Goal: Task Accomplishment & Management: Complete application form

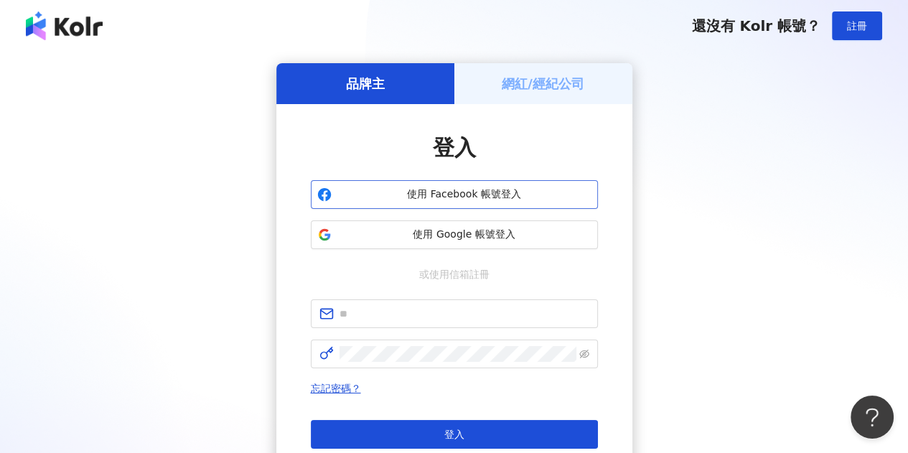
click at [480, 197] on span "使用 Facebook 帳號登入" at bounding box center [464, 194] width 254 height 14
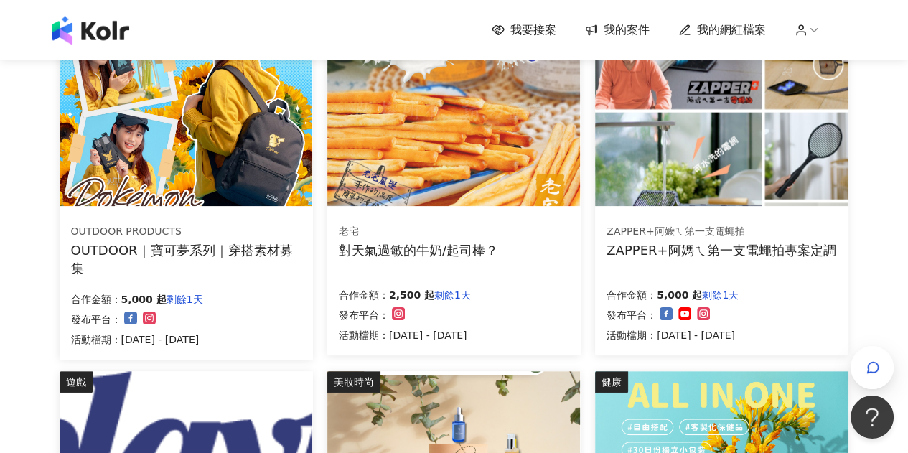
scroll to position [205, 0]
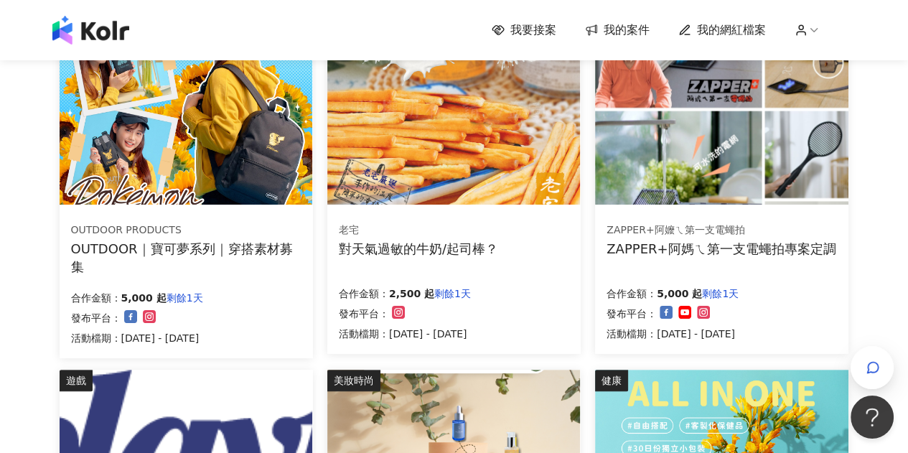
click at [240, 256] on div "OUTDOOR｜寶可夢系列｜穿搭素材募集" at bounding box center [186, 258] width 230 height 36
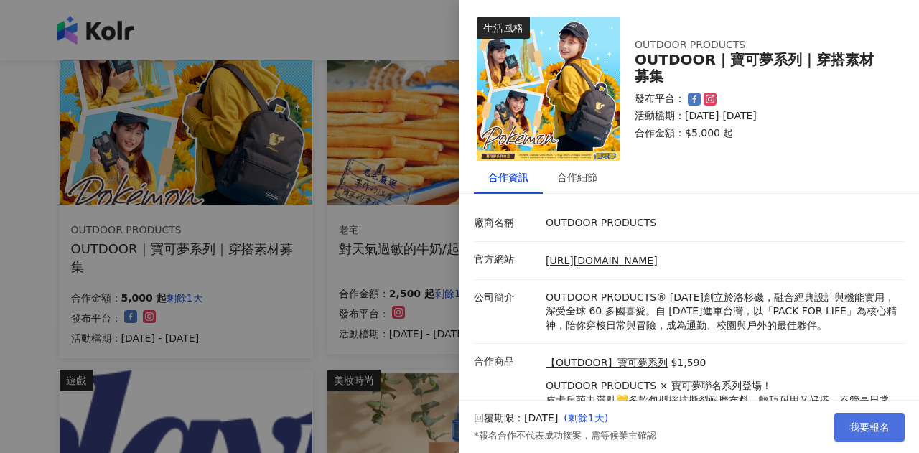
click at [887, 430] on span "我要報名" at bounding box center [869, 426] width 40 height 11
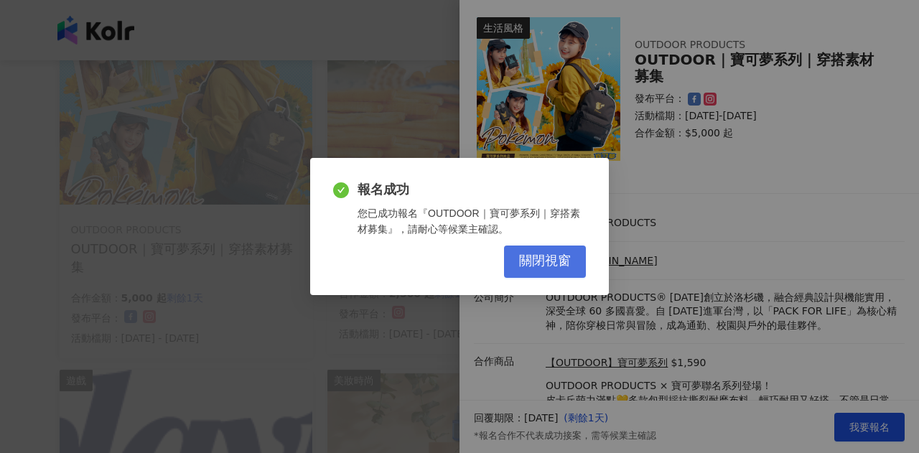
click at [551, 254] on span "關閉視窗" at bounding box center [545, 261] width 52 height 16
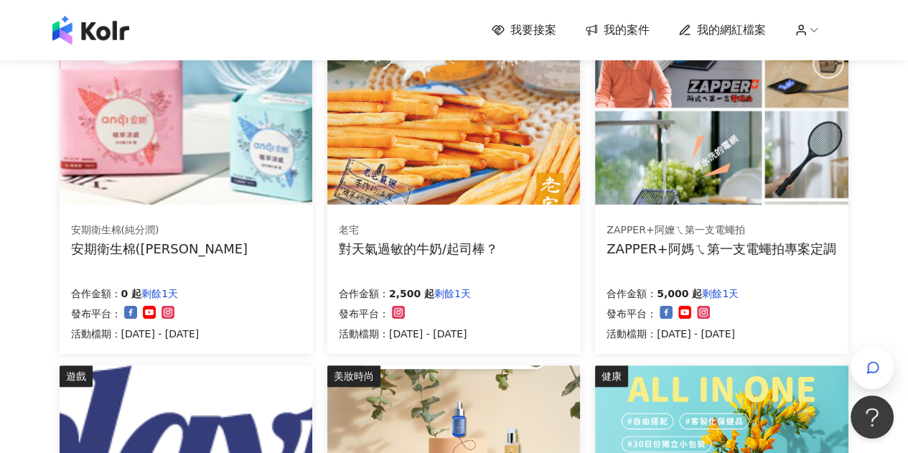
click at [641, 25] on span "我的案件" at bounding box center [627, 30] width 46 height 16
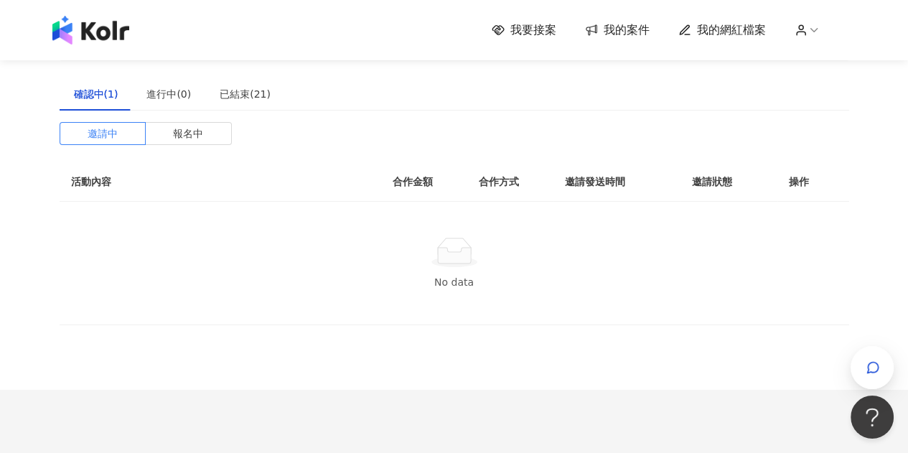
click at [814, 19] on div "我要接案 我的案件 我的網紅檔案" at bounding box center [454, 30] width 818 height 29
click at [805, 32] on icon at bounding box center [801, 34] width 9 height 4
click at [828, 61] on link "帳戶設定" at bounding box center [848, 56] width 40 height 11
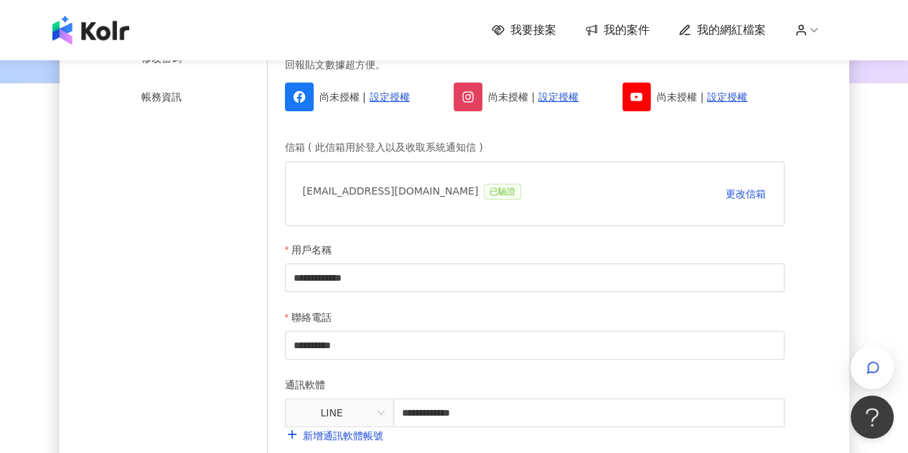
scroll to position [97, 0]
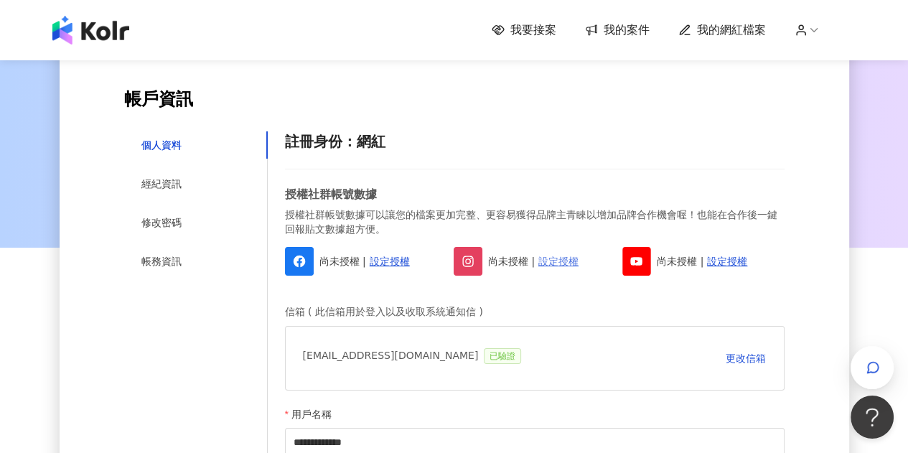
click at [552, 263] on link "設定授權" at bounding box center [558, 261] width 40 height 16
click at [120, 24] on img at bounding box center [90, 30] width 77 height 29
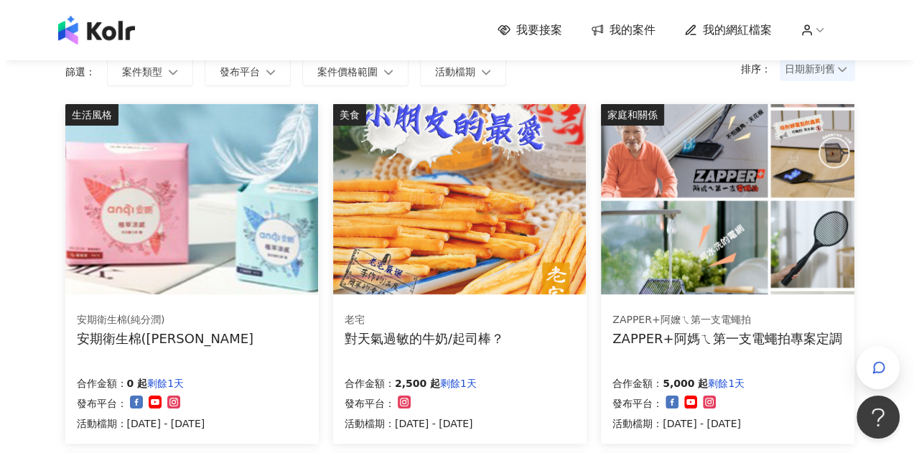
scroll to position [138, 0]
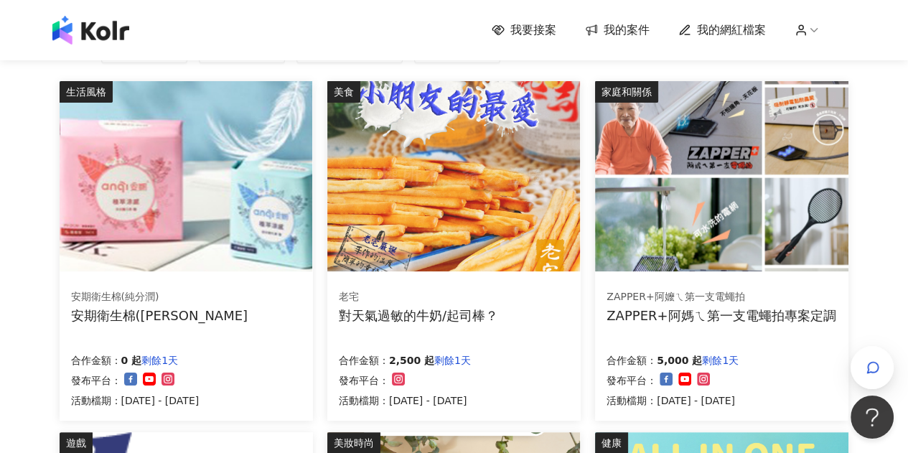
click at [476, 220] on img at bounding box center [453, 176] width 253 height 190
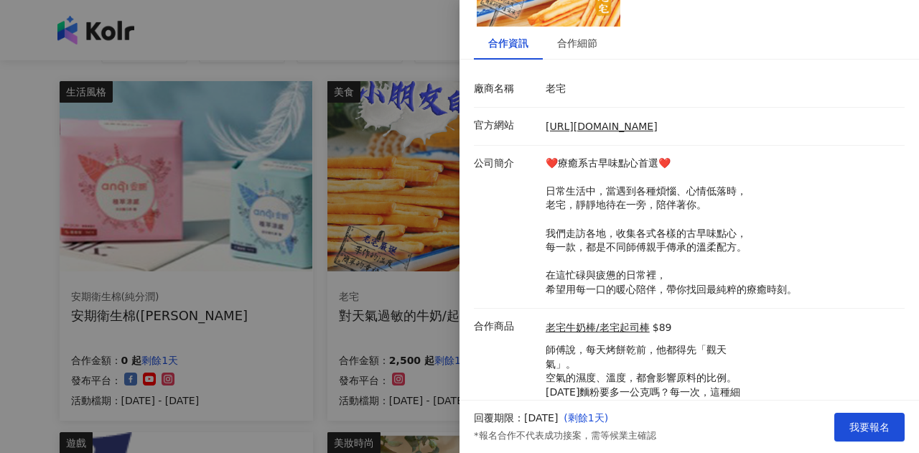
scroll to position [207, 0]
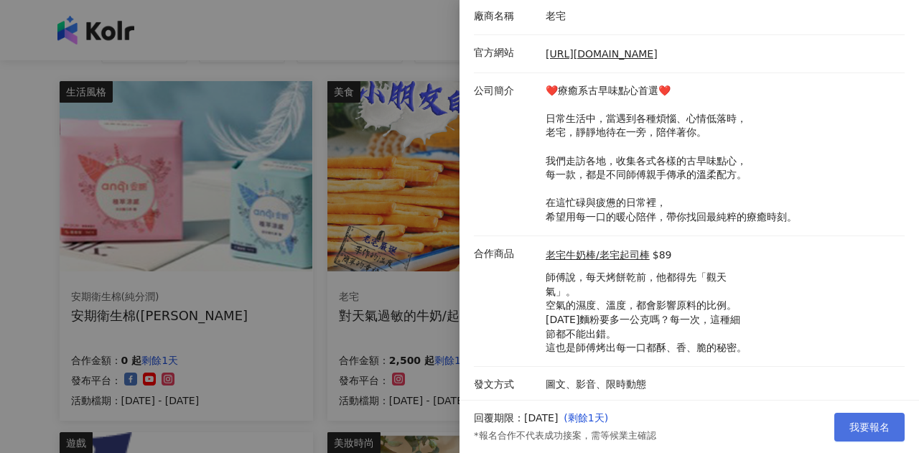
click at [879, 431] on span "我要報名" at bounding box center [869, 426] width 40 height 11
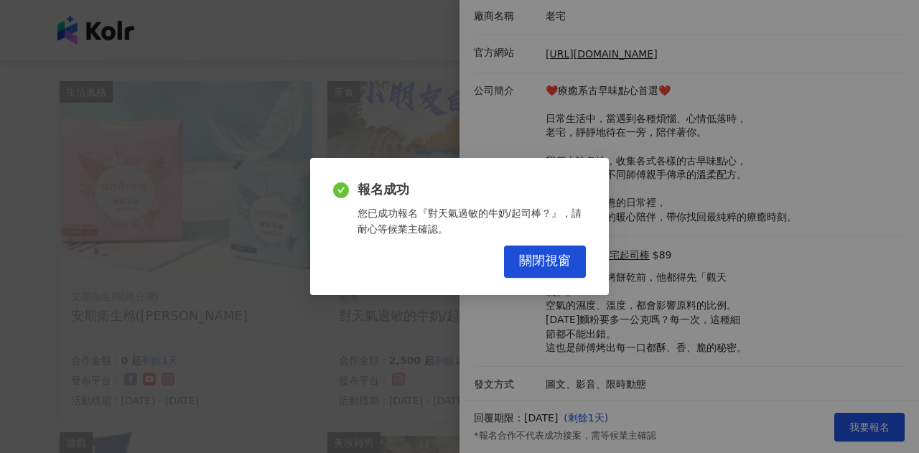
click at [577, 269] on button "關閉視窗" at bounding box center [545, 261] width 82 height 32
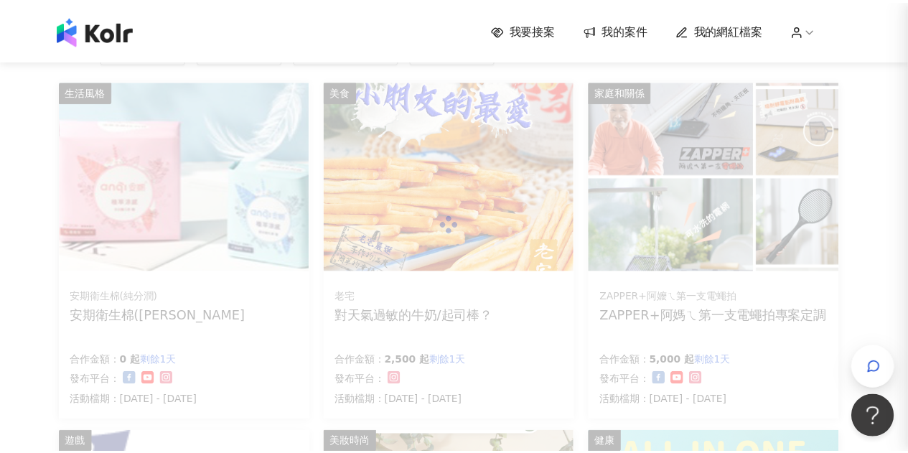
scroll to position [0, 0]
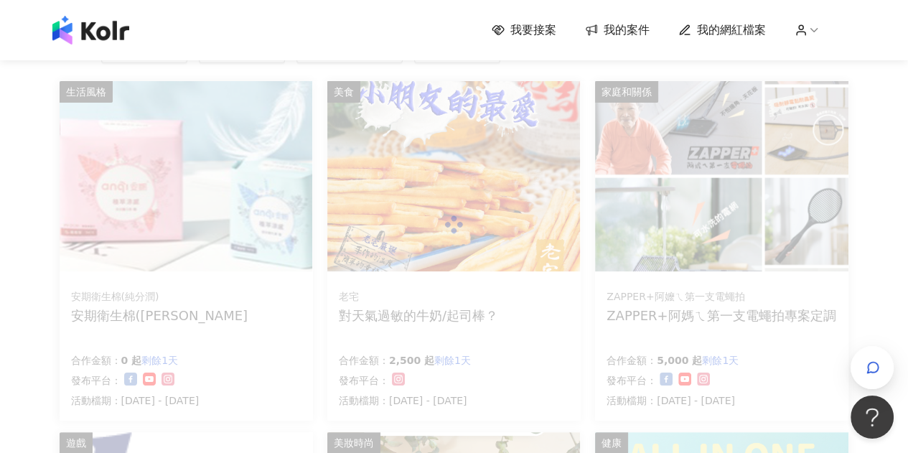
click at [277, 354] on div at bounding box center [455, 224] width 790 height 287
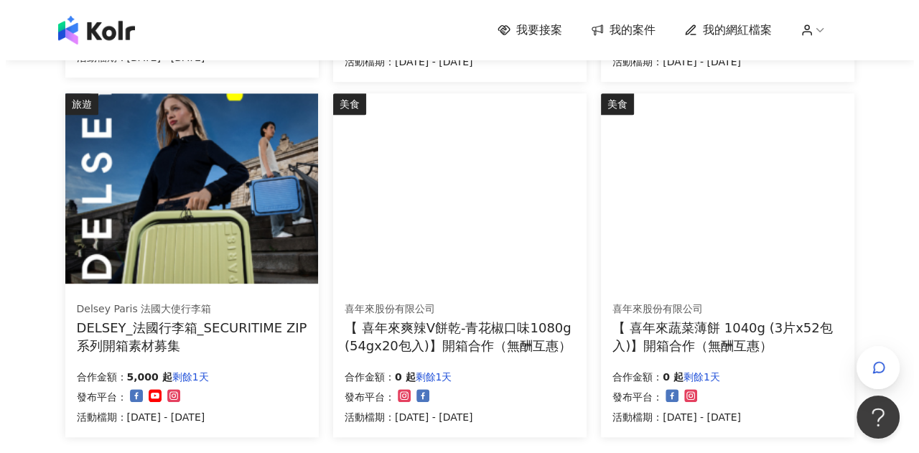
scroll to position [833, 0]
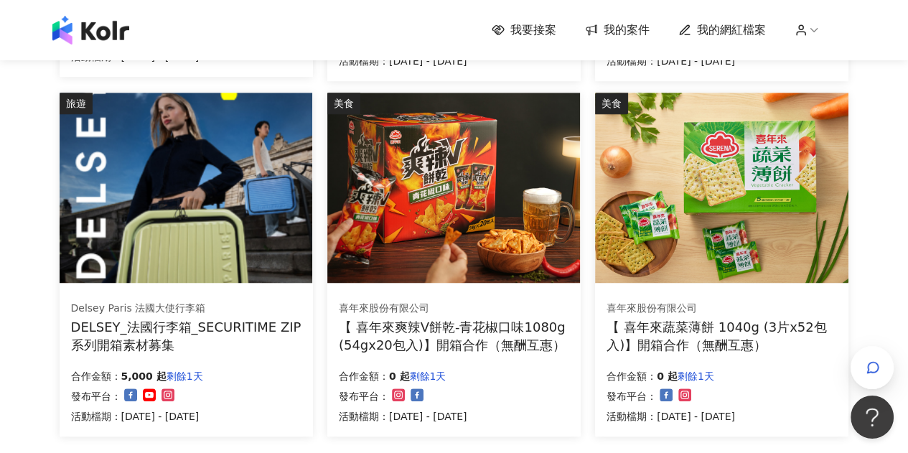
click at [190, 327] on div "DELSEY_法國行李箱_SECURITIME ZIP系列開箱素材募集" at bounding box center [186, 336] width 230 height 36
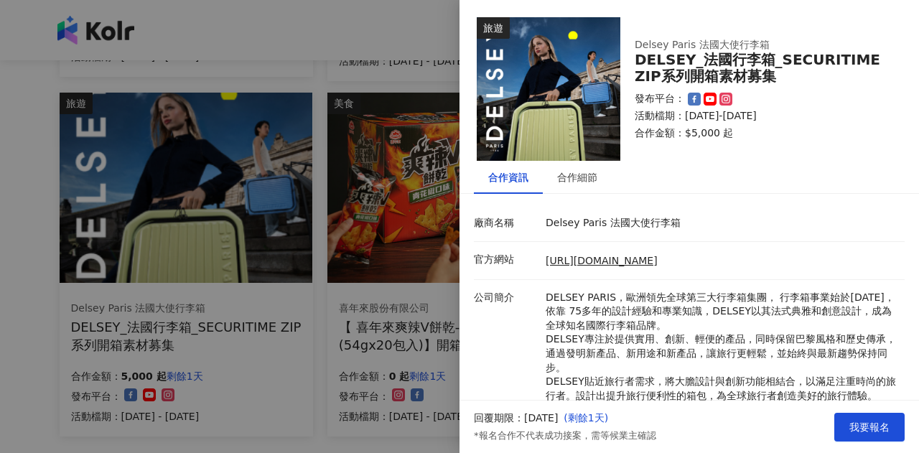
scroll to position [122, 0]
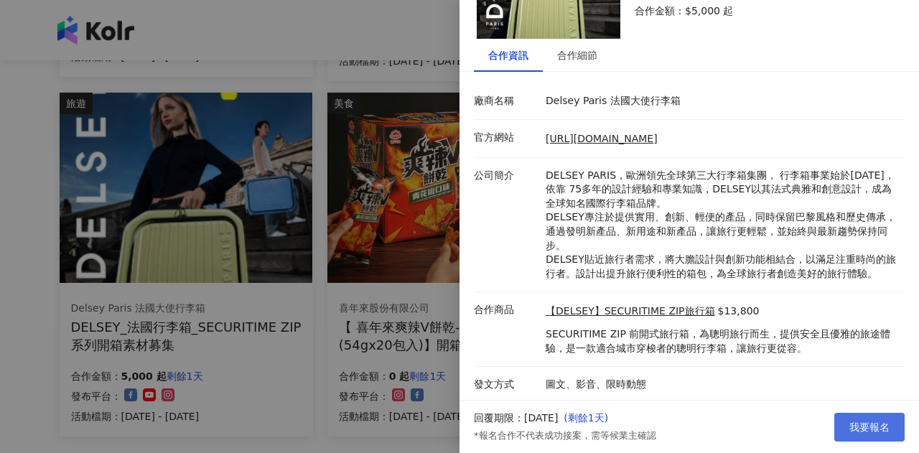
click at [864, 424] on span "我要報名" at bounding box center [869, 426] width 40 height 11
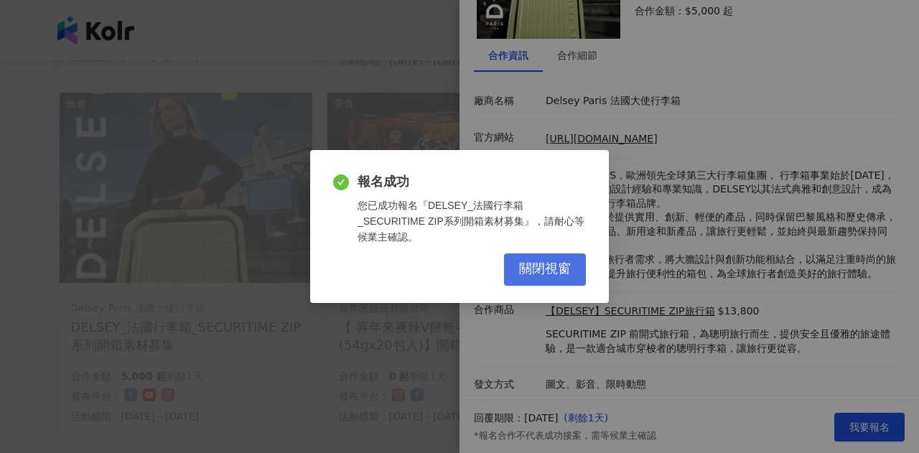
click at [548, 262] on span "關閉視窗" at bounding box center [545, 269] width 52 height 16
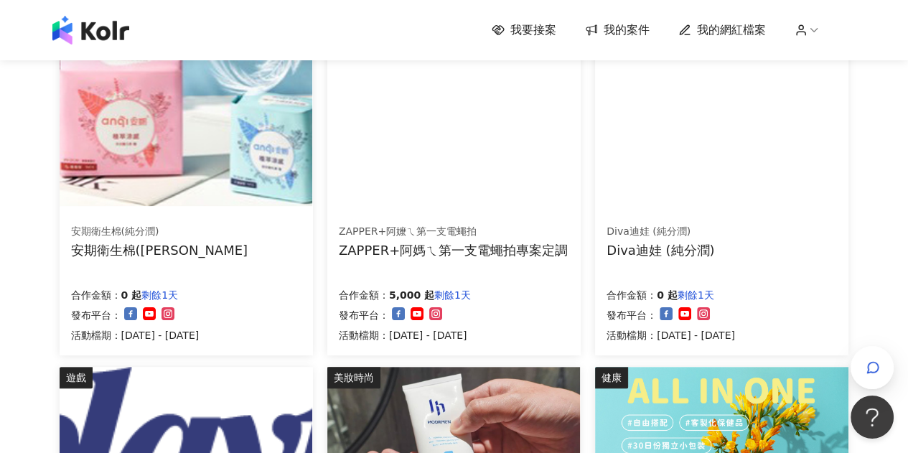
scroll to position [0, 0]
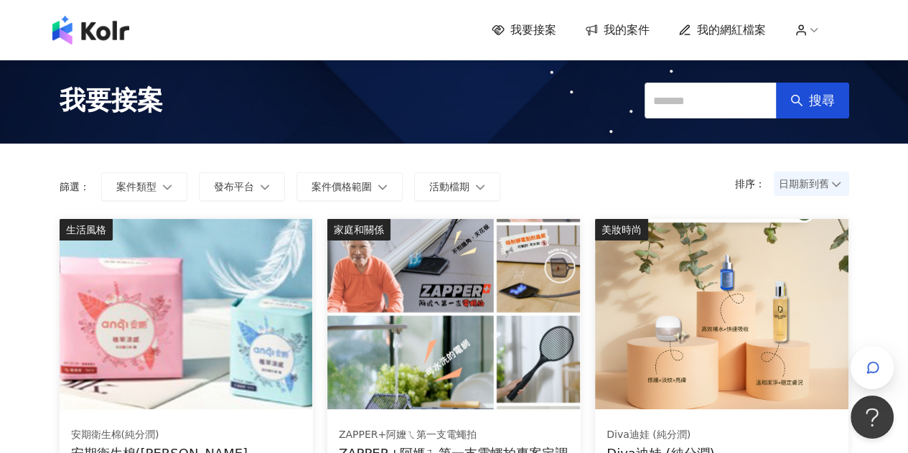
click at [538, 29] on span "我要接案" at bounding box center [533, 30] width 46 height 16
click at [622, 33] on span "我的案件" at bounding box center [627, 30] width 46 height 16
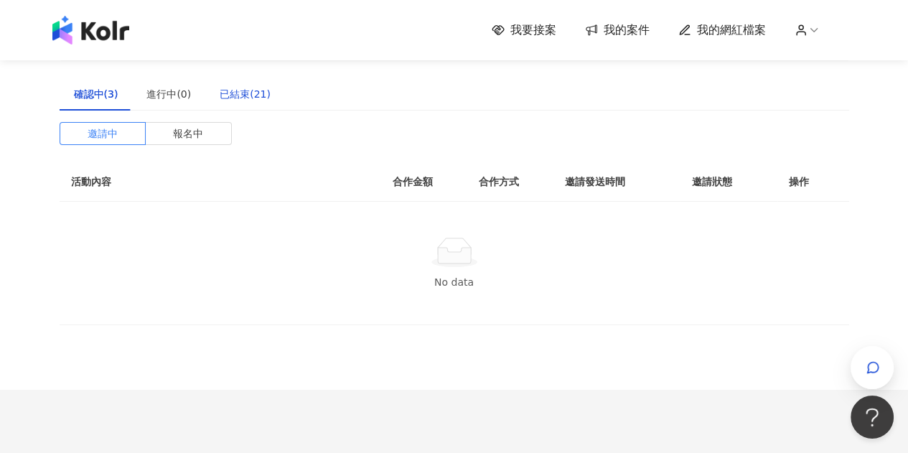
click at [234, 93] on div "已結束(21)" at bounding box center [245, 94] width 51 height 16
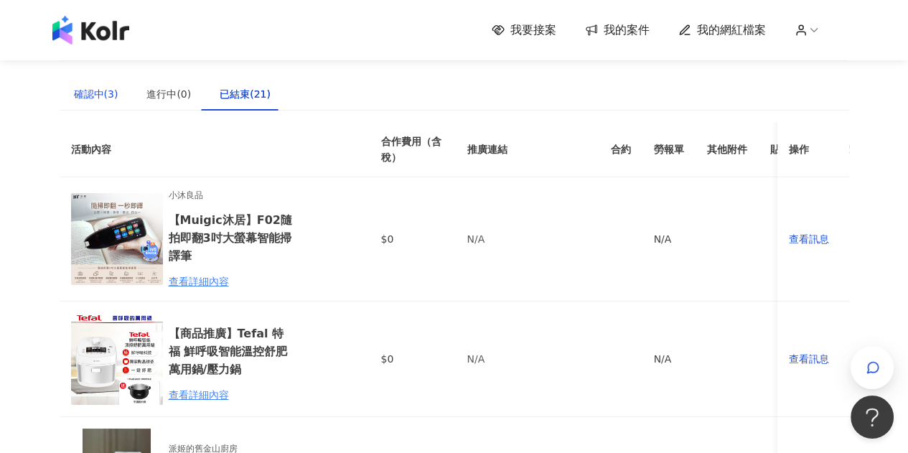
click at [88, 93] on div "確認中(3)" at bounding box center [96, 94] width 45 height 16
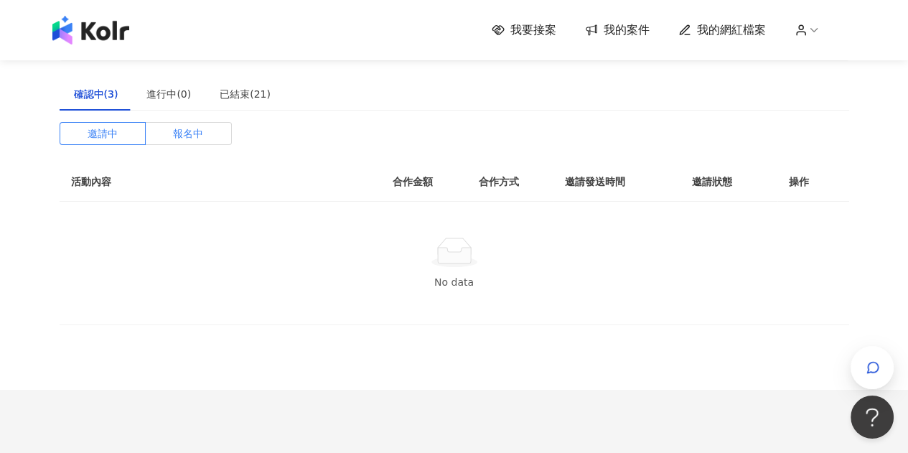
click at [172, 126] on label "報名中" at bounding box center [189, 133] width 86 height 23
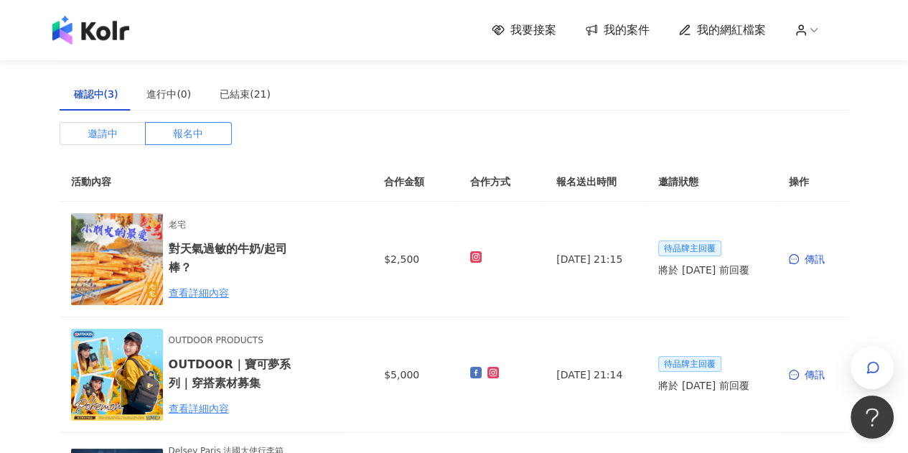
click at [93, 125] on span "邀請中" at bounding box center [103, 134] width 30 height 22
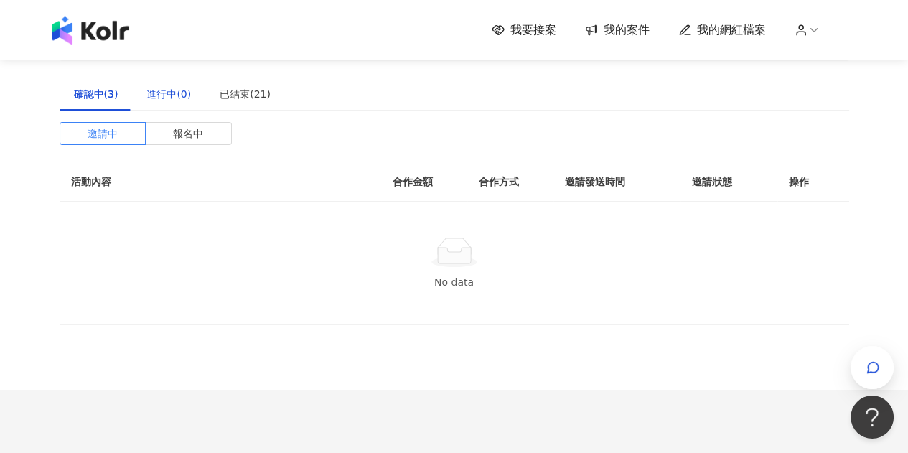
click at [174, 100] on div "進行中(0)" at bounding box center [168, 94] width 45 height 16
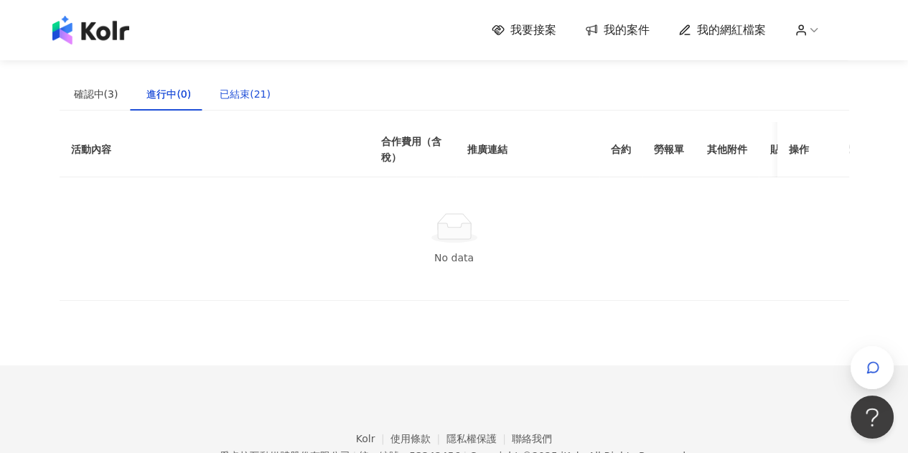
click at [234, 92] on div "已結束(21)" at bounding box center [245, 94] width 51 height 16
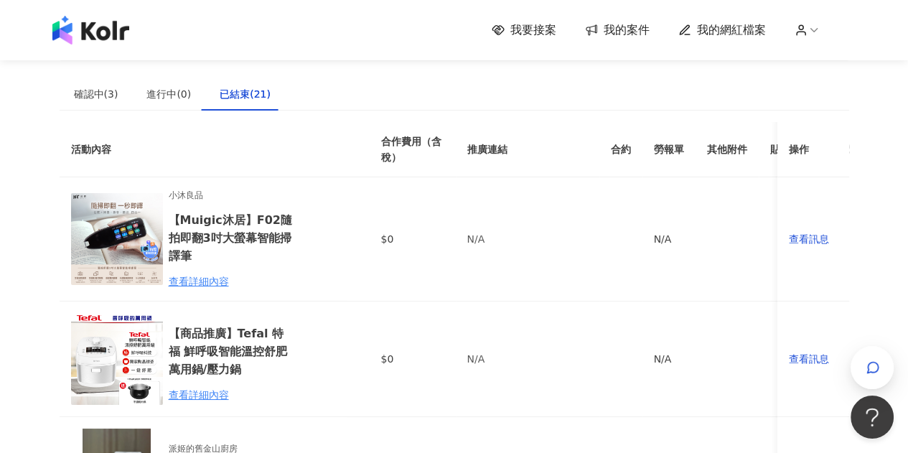
click at [115, 37] on img at bounding box center [90, 30] width 77 height 29
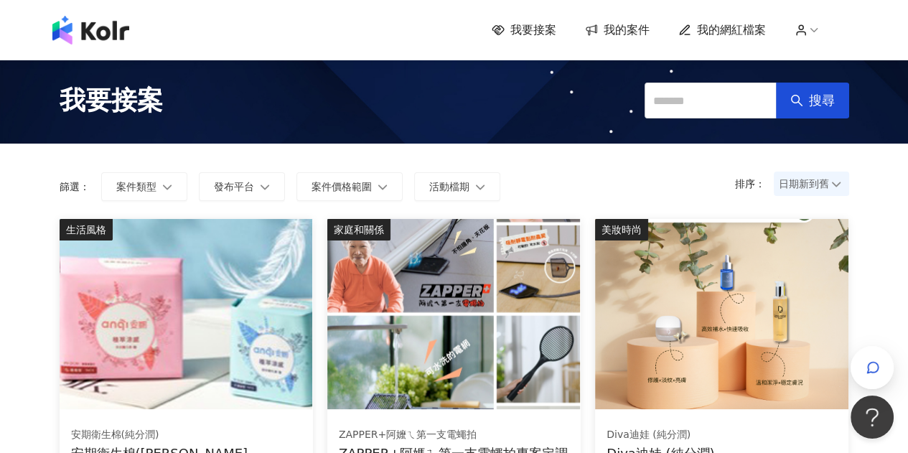
drag, startPoint x: 899, startPoint y: 1, endPoint x: 384, endPoint y: 113, distance: 527.4
click at [323, 136] on div "我要接案 搜尋" at bounding box center [454, 100] width 908 height 86
drag, startPoint x: 917, startPoint y: 0, endPoint x: 566, endPoint y: 78, distance: 359.5
click at [566, 78] on div "我要接案 搜尋" at bounding box center [454, 100] width 818 height 65
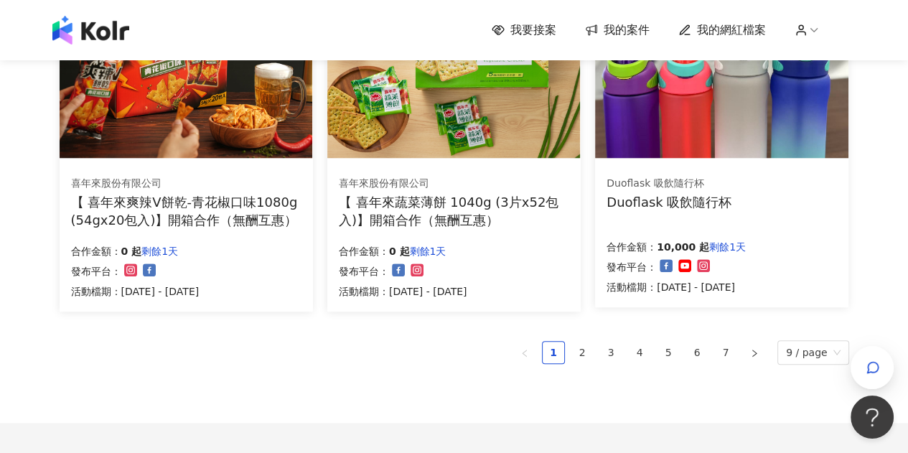
scroll to position [960, 0]
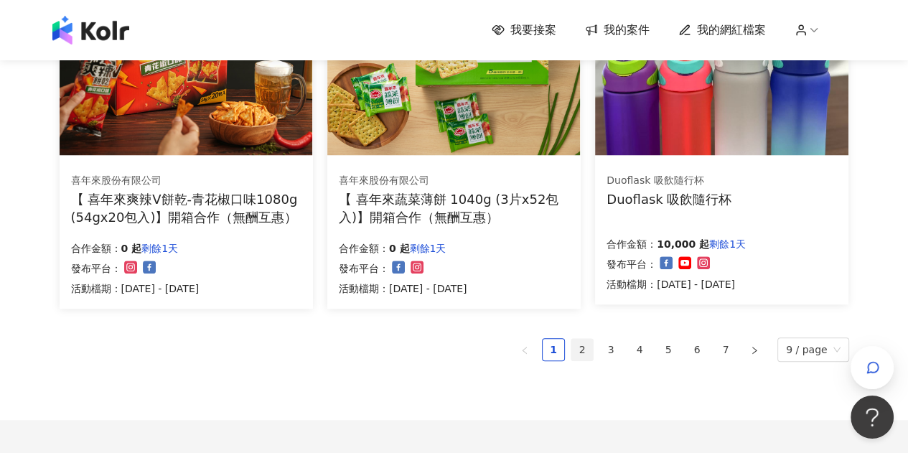
click at [593, 353] on link "2" at bounding box center [582, 350] width 22 height 22
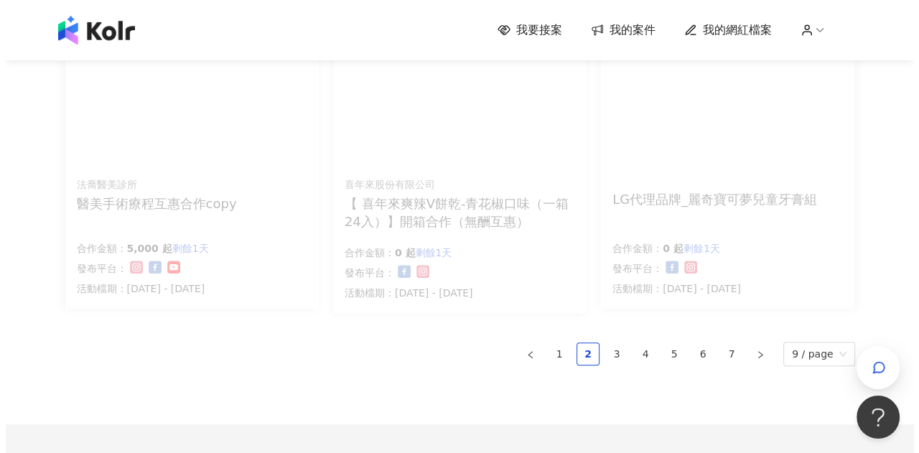
scroll to position [965, 0]
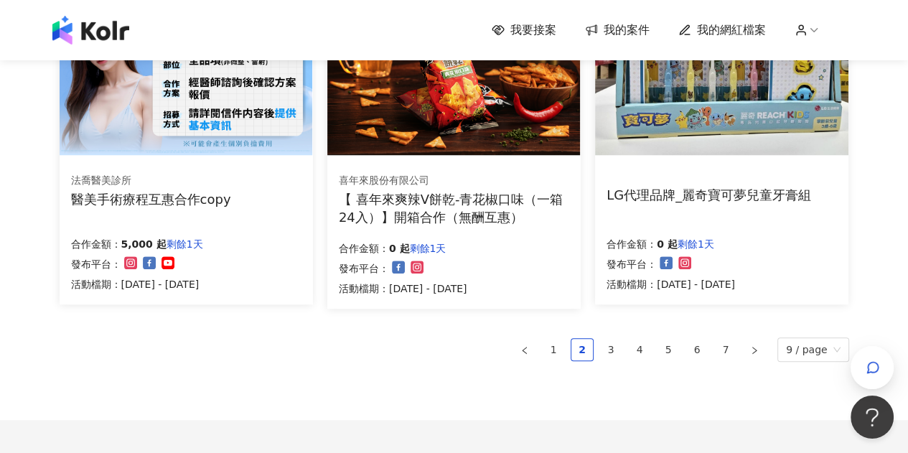
click at [471, 221] on div "【 喜年來爽辣V餅乾-青花椒口味（一箱24入）】開箱合作（無酬互惠）" at bounding box center [454, 208] width 230 height 36
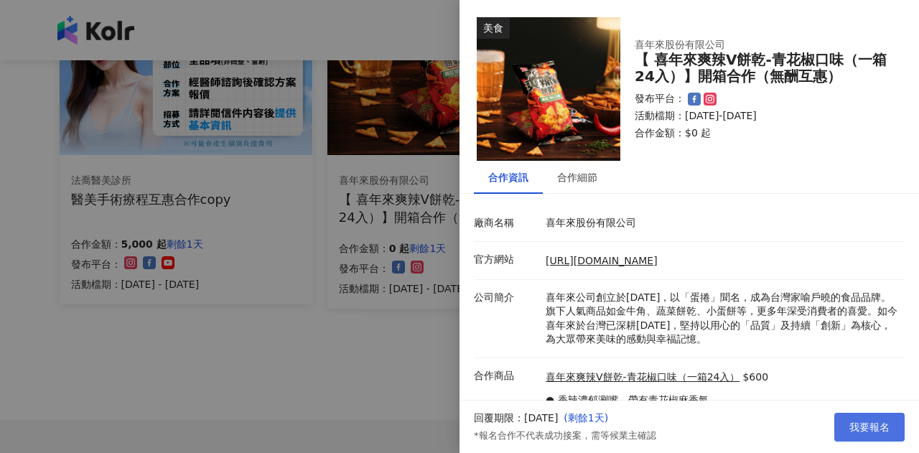
click at [867, 421] on span "我要報名" at bounding box center [869, 426] width 40 height 11
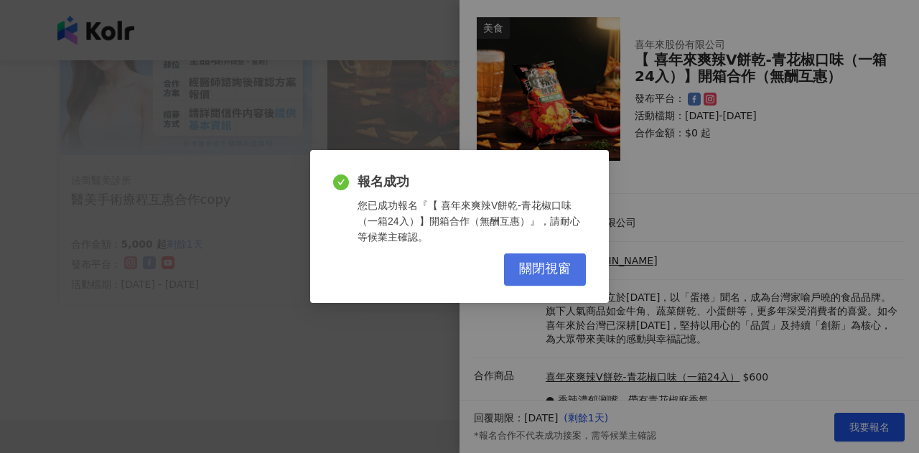
click at [524, 266] on span "關閉視窗" at bounding box center [545, 269] width 52 height 16
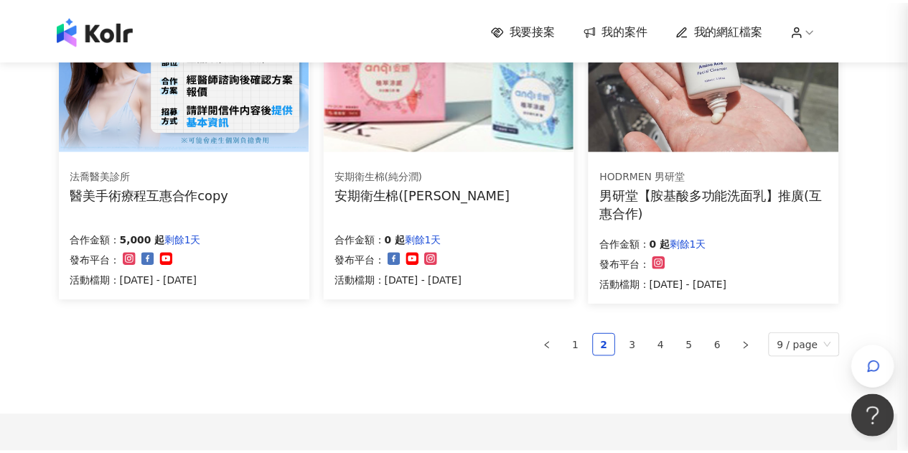
scroll to position [960, 0]
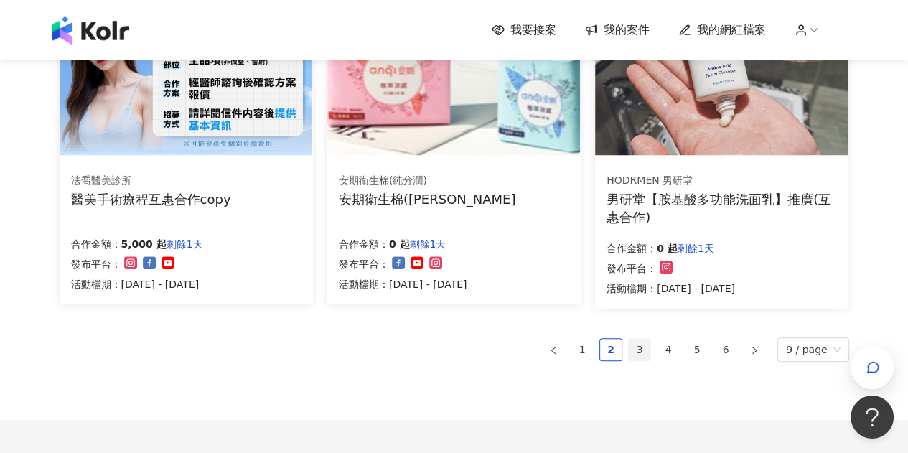
click at [637, 345] on link "3" at bounding box center [640, 350] width 22 height 22
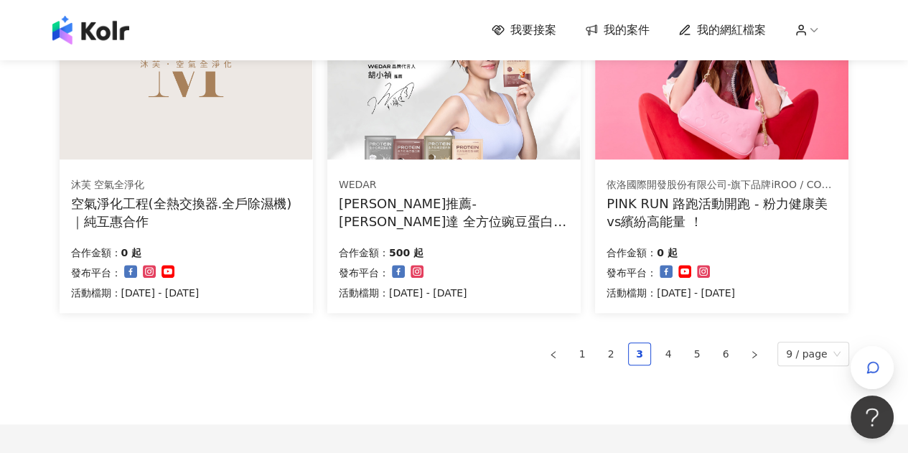
scroll to position [965, 0]
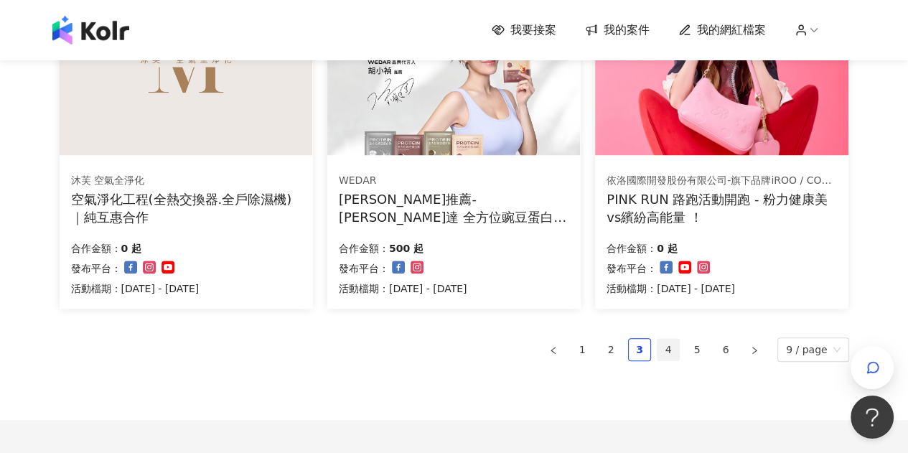
click at [677, 349] on link "4" at bounding box center [669, 350] width 22 height 22
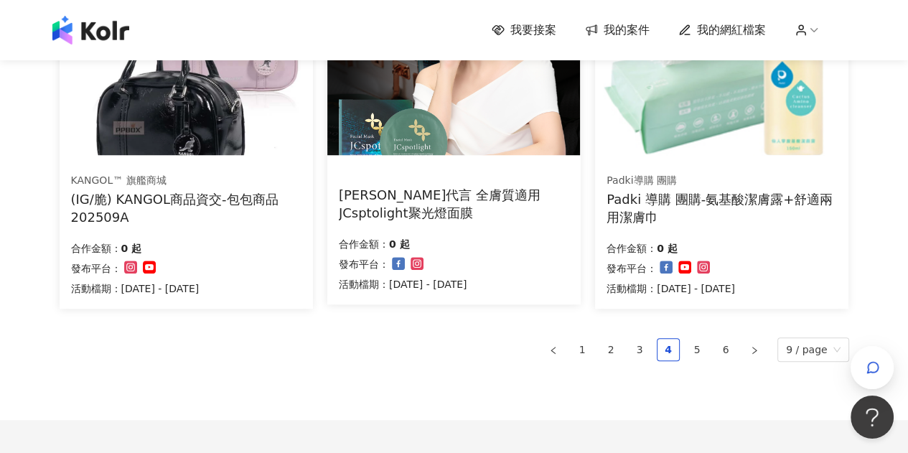
click at [190, 195] on div "(IG/脆) KANGOL商品資交-包包商品202509A" at bounding box center [186, 208] width 230 height 36
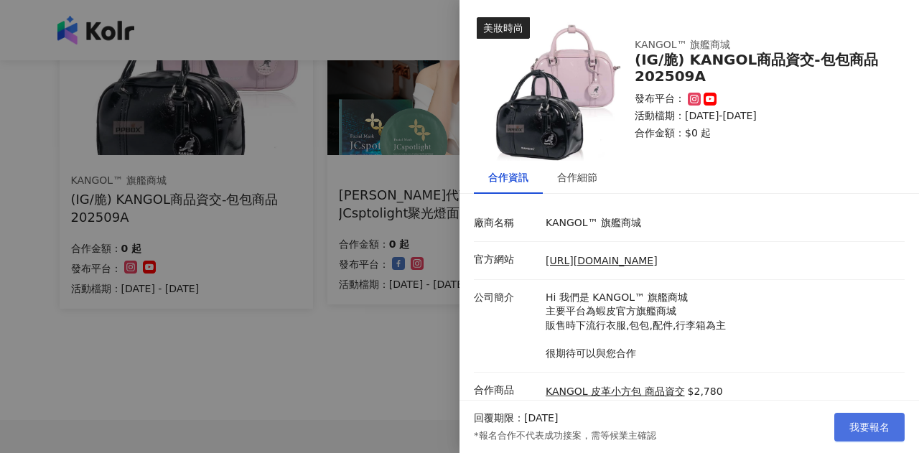
click at [864, 435] on button "我要報名" at bounding box center [869, 427] width 70 height 29
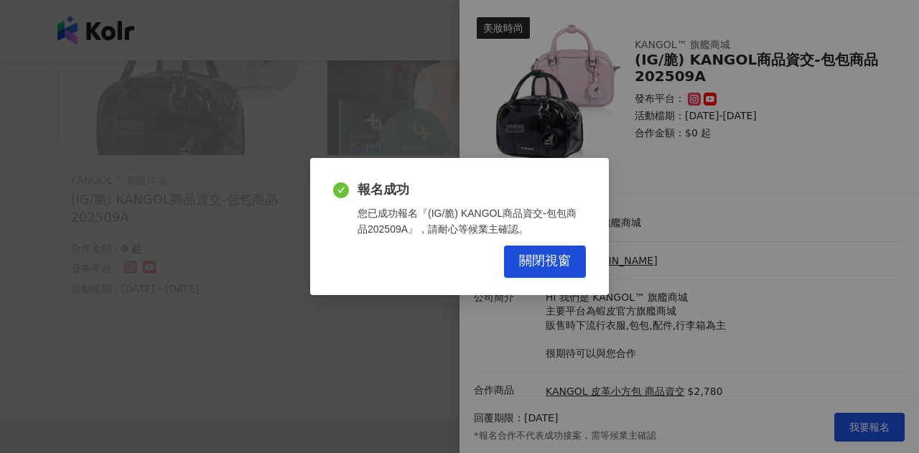
drag, startPoint x: 552, startPoint y: 263, endPoint x: 518, endPoint y: 270, distance: 34.4
click at [551, 263] on span "關閉視窗" at bounding box center [545, 261] width 52 height 16
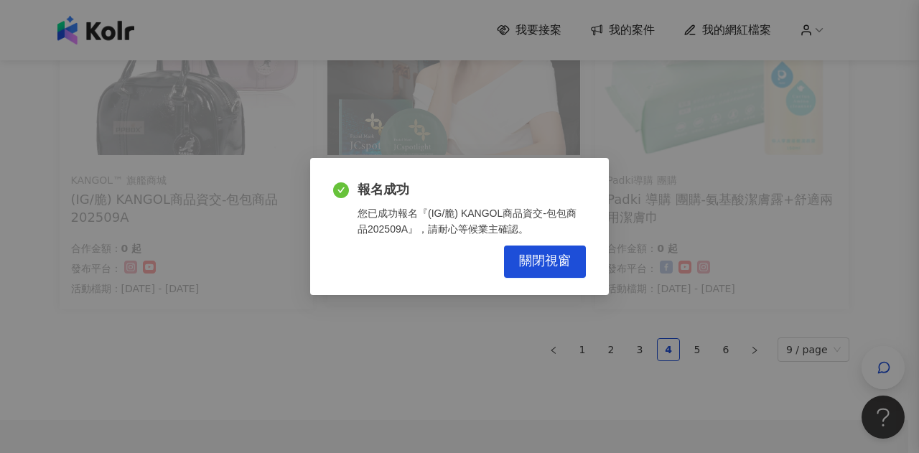
click at [327, 310] on div "報名成功 您已成功報名『(IG/脆) KANGOL商品資交-包包商品202509A』，請耐心等候業主確認。 關閉視窗" at bounding box center [459, 226] width 919 height 453
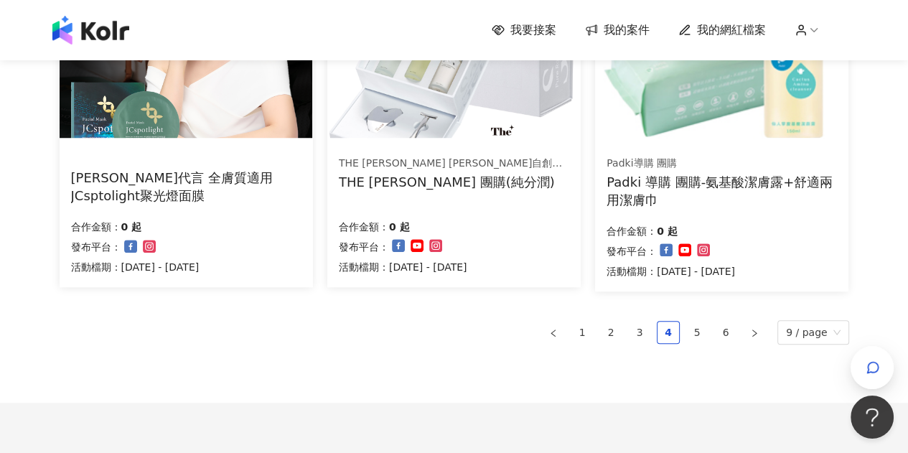
scroll to position [994, 0]
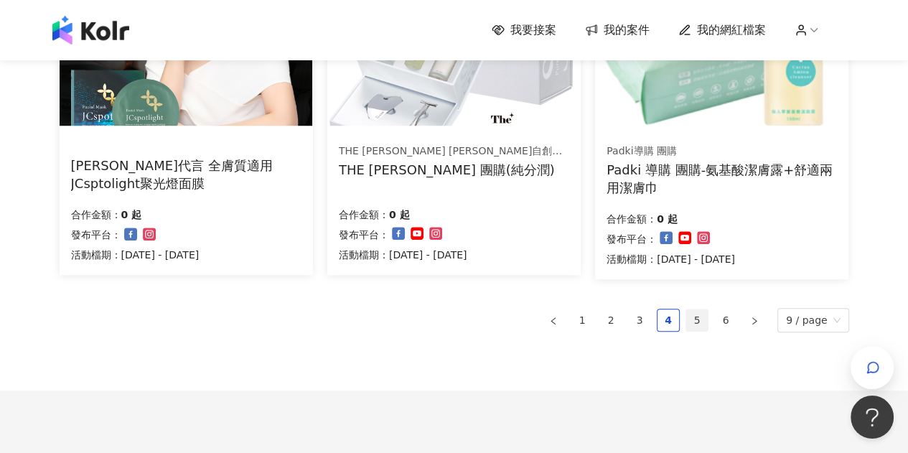
click at [708, 316] on link "5" at bounding box center [697, 320] width 22 height 22
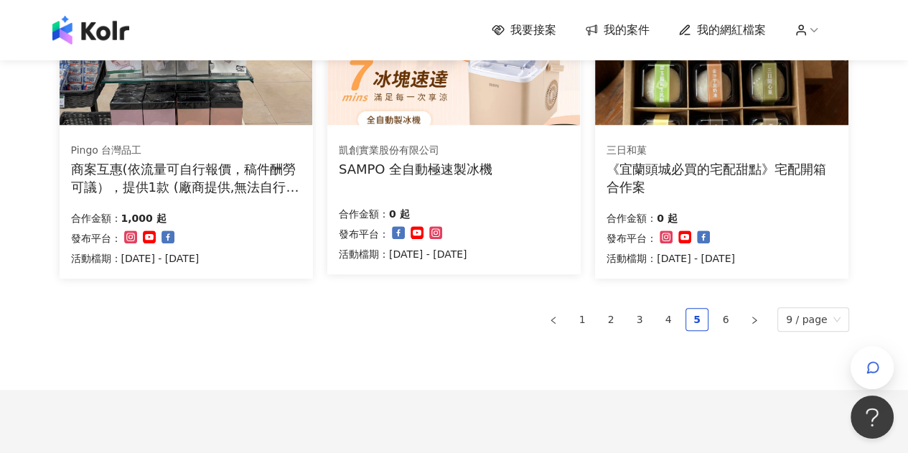
scroll to position [881, 0]
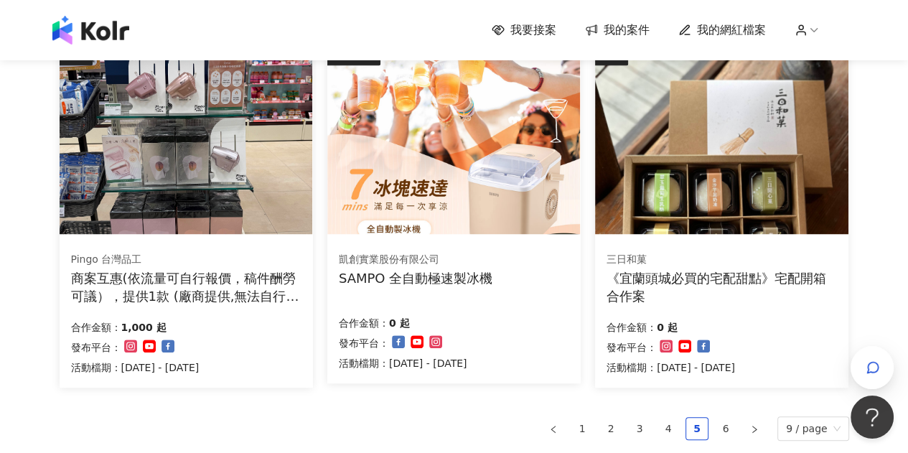
click at [777, 271] on div "《宜蘭頭城必買的宅配甜點》宅配開箱合作案" at bounding box center [722, 287] width 230 height 36
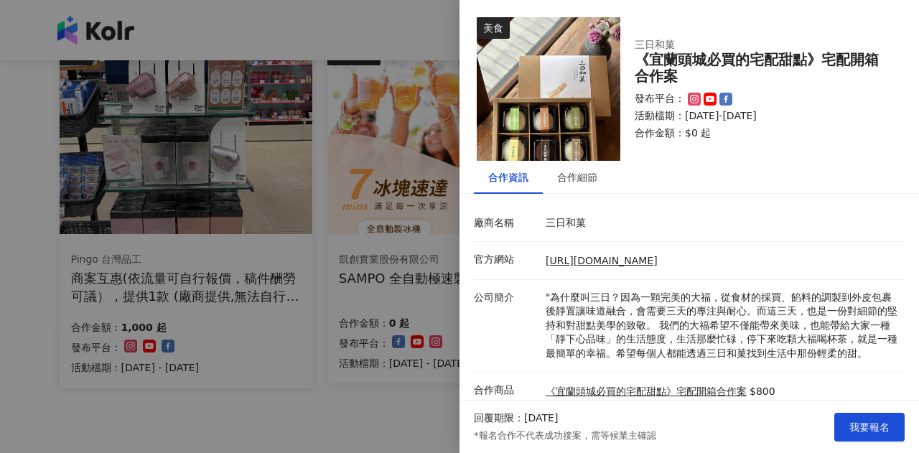
click at [879, 452] on div "回覆期限：[DATE] *報名合作不代表成功接案，需等候業主確認 我要報名" at bounding box center [688, 427] width 459 height 52
click at [864, 421] on span "我要報名" at bounding box center [869, 426] width 40 height 11
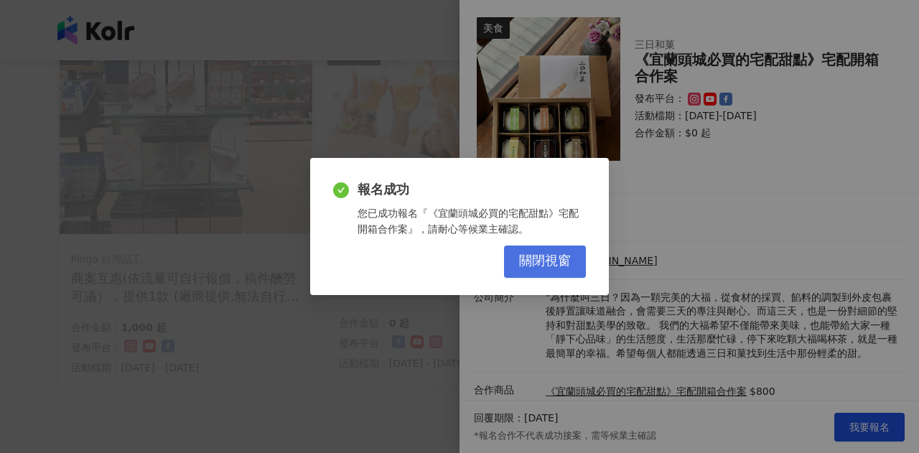
click at [527, 263] on span "關閉視窗" at bounding box center [545, 261] width 52 height 16
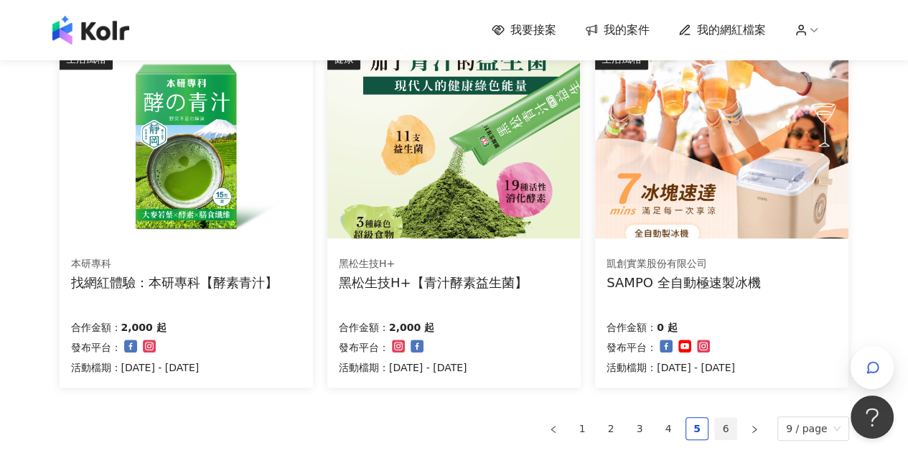
click at [732, 426] on link "6" at bounding box center [726, 429] width 22 height 22
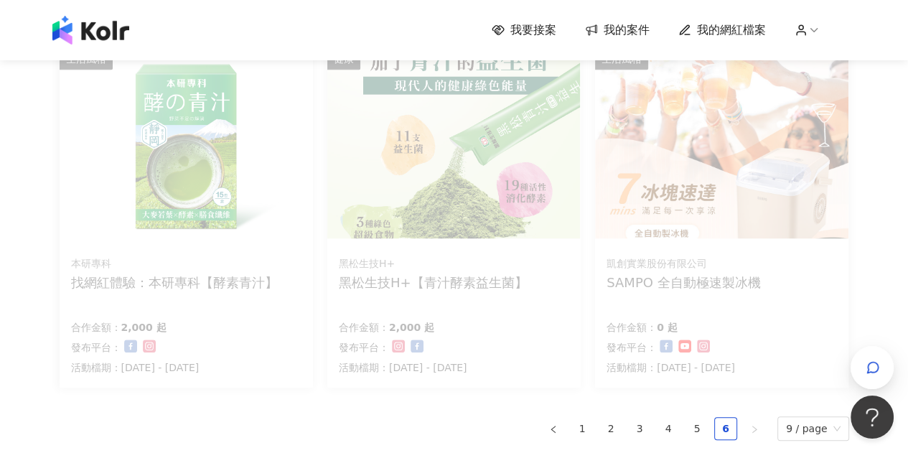
scroll to position [877, 0]
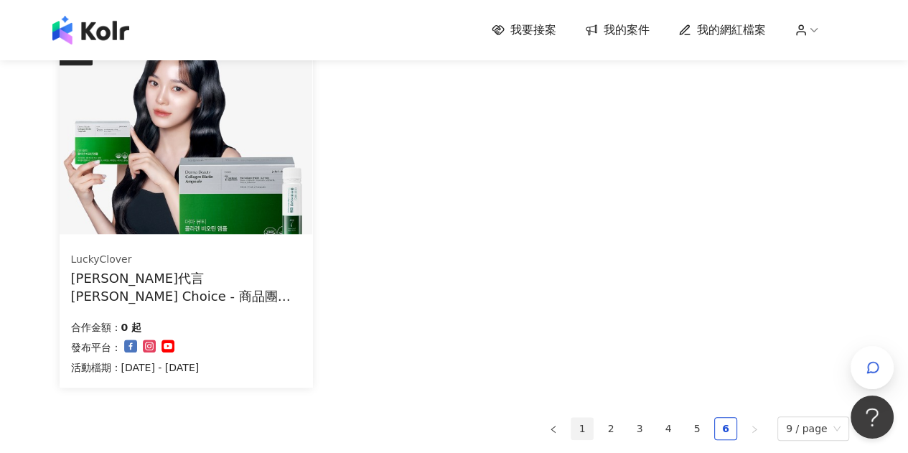
click at [576, 425] on link "1" at bounding box center [582, 429] width 22 height 22
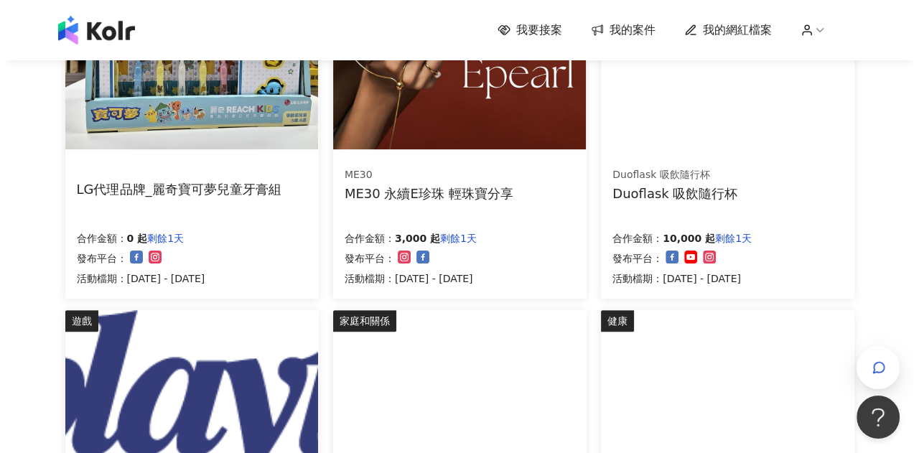
scroll to position [262, 0]
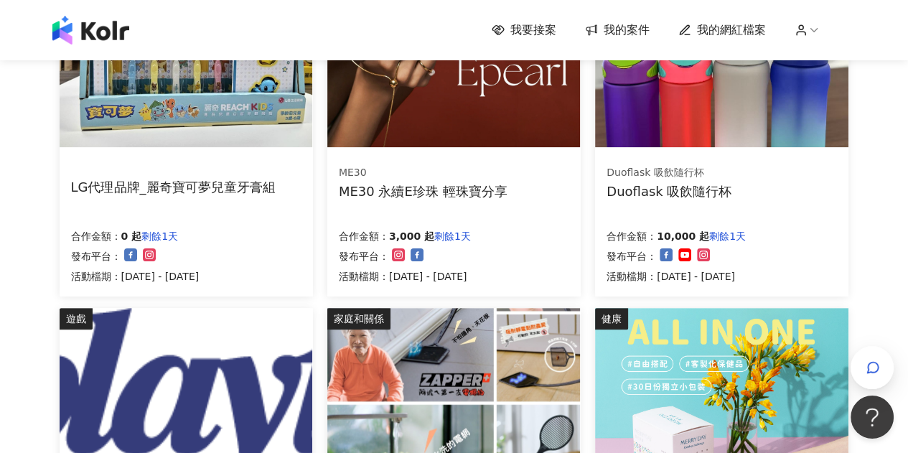
click at [660, 209] on div "Duoflask 吸飲隨行杯 Duoflask 吸飲隨行杯 合作金額： 10,000 起 剩餘1天 發布平台： 活動檔期：[DATE] - [DATE]" at bounding box center [721, 225] width 253 height 144
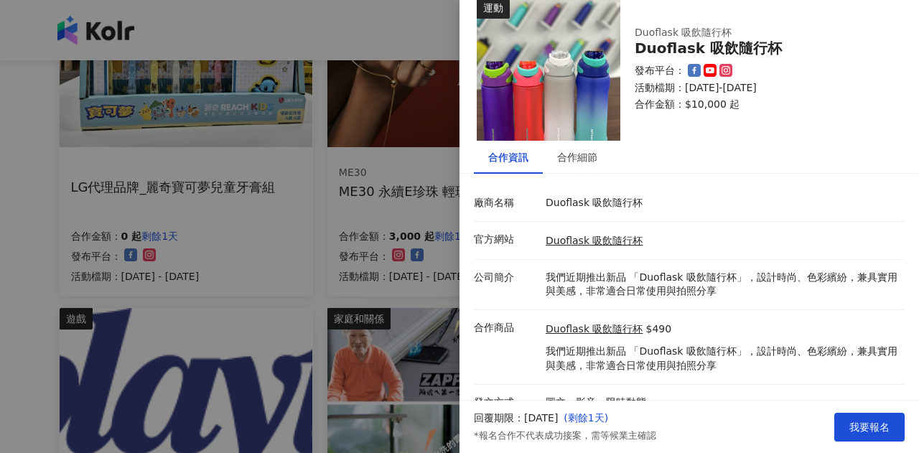
scroll to position [38, 0]
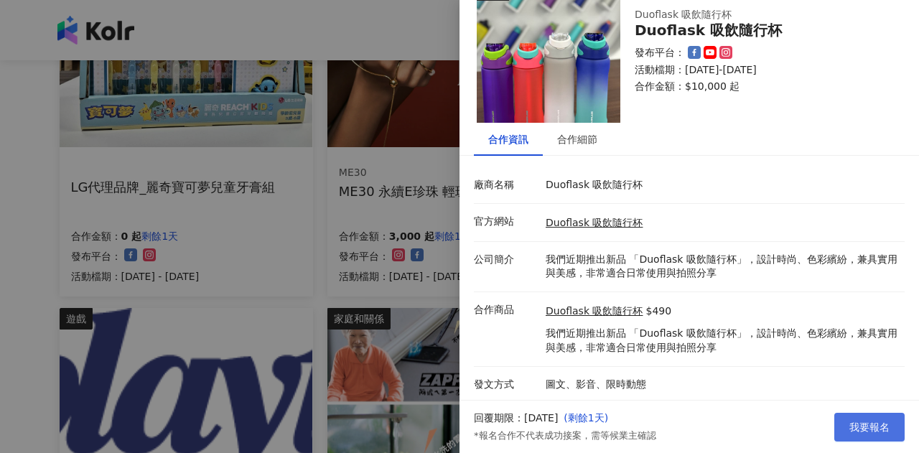
click at [870, 436] on button "我要報名" at bounding box center [869, 427] width 70 height 29
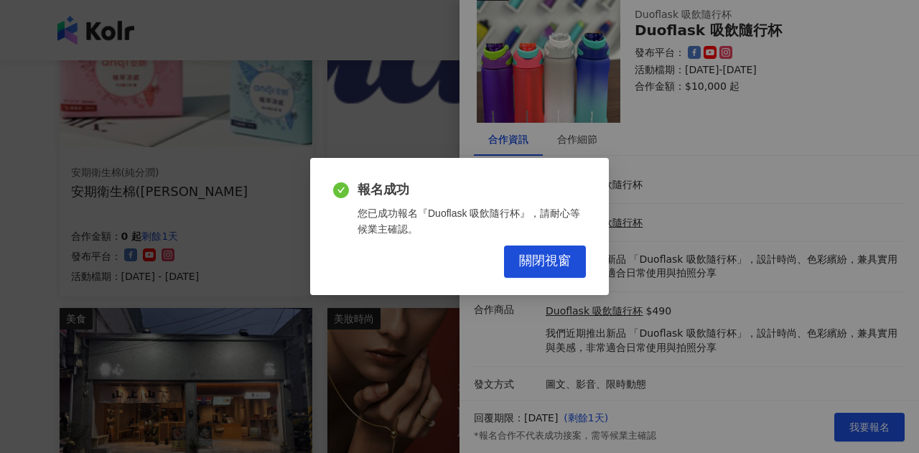
drag, startPoint x: 0, startPoint y: 263, endPoint x: 323, endPoint y: 223, distance: 325.5
click at [0, 263] on div "報名成功 您已成功報名『Duoflask 吸飲隨行杯』，請耐心等候業主確認。 關閉視窗" at bounding box center [459, 226] width 919 height 453
click at [571, 252] on button "關閉視窗" at bounding box center [545, 261] width 82 height 32
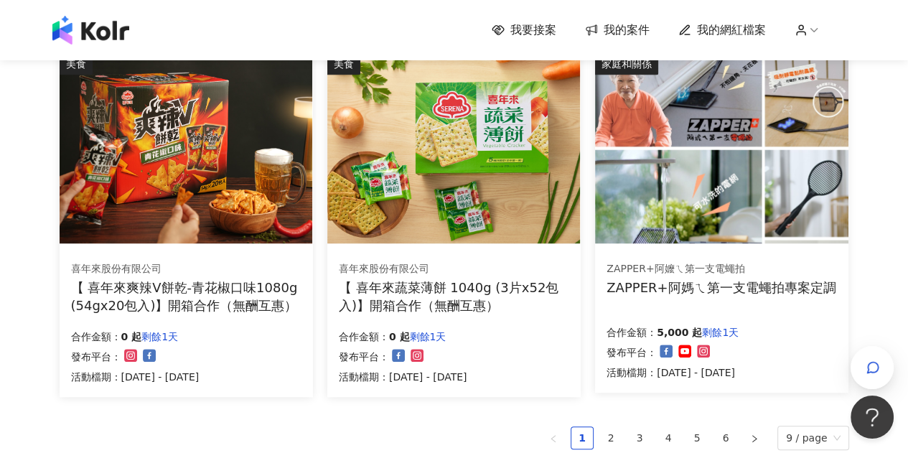
scroll to position [874, 0]
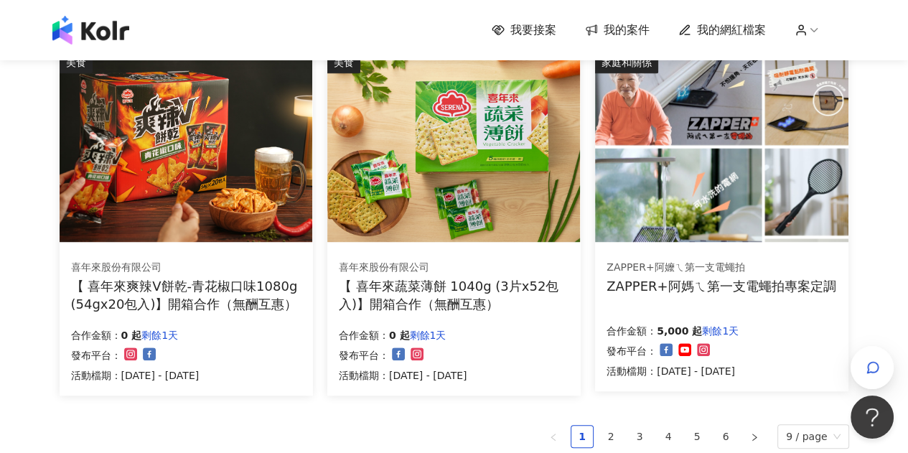
click at [449, 292] on div "【 喜年來蔬菜薄餅 1040g (3片x52包入)】開箱合作（無酬互惠）" at bounding box center [454, 295] width 230 height 36
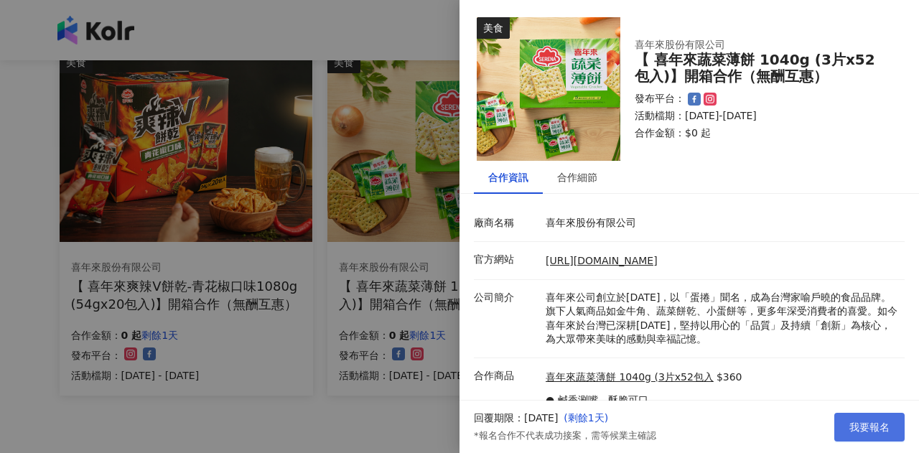
click at [886, 441] on button "我要報名" at bounding box center [869, 427] width 70 height 29
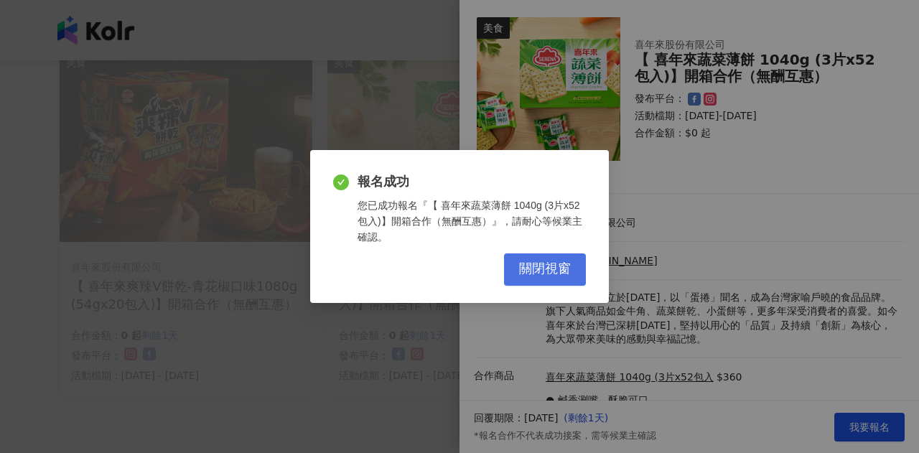
click at [541, 277] on span "關閉視窗" at bounding box center [545, 269] width 52 height 16
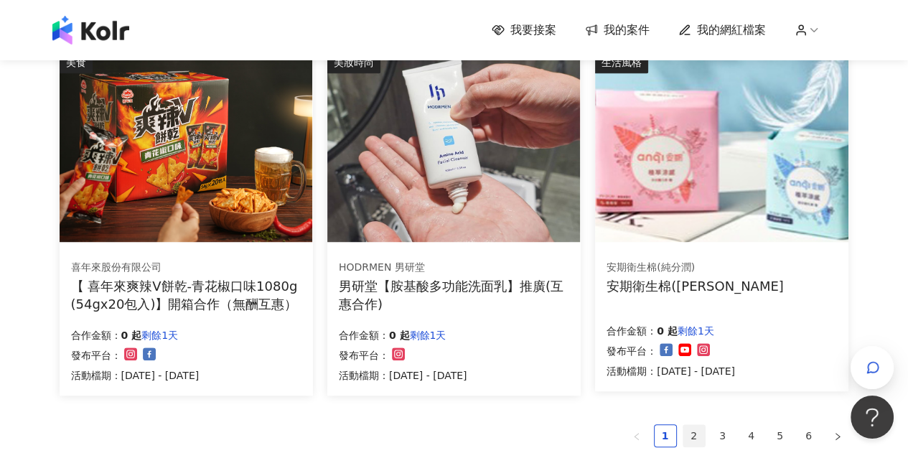
click at [693, 438] on link "2" at bounding box center [694, 436] width 22 height 22
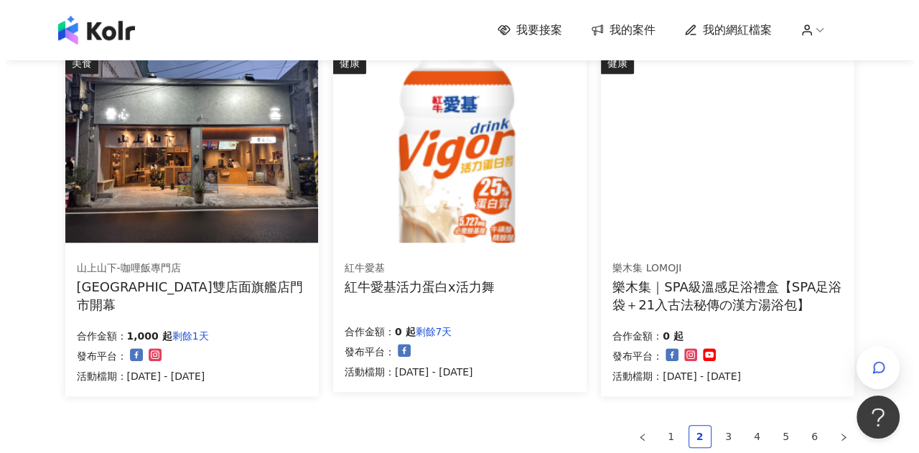
scroll to position [915, 0]
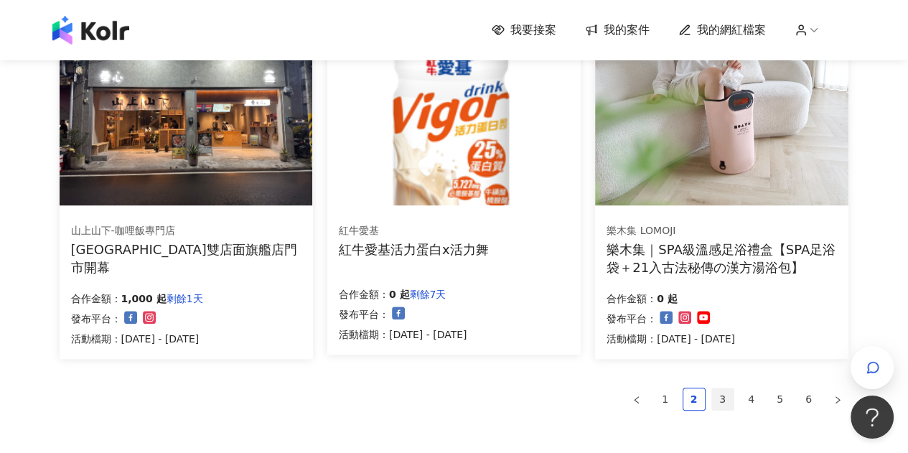
click at [719, 398] on link "3" at bounding box center [723, 399] width 22 height 22
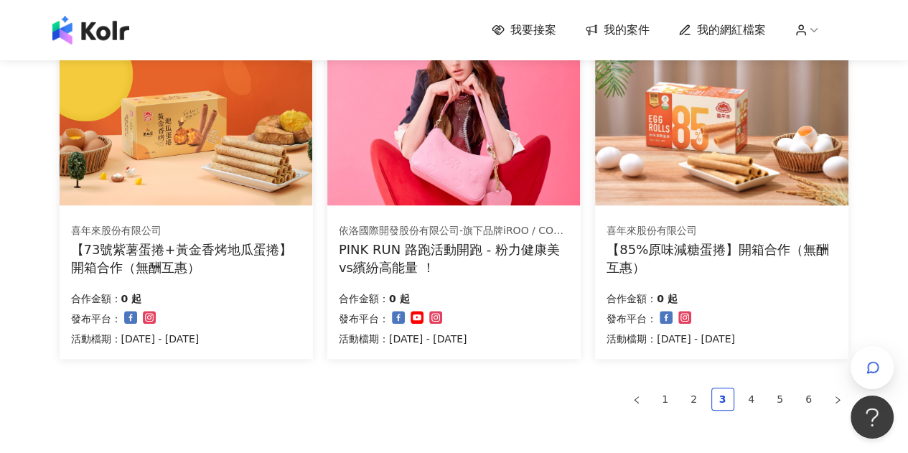
click at [425, 256] on div "PINK RUN 路跑活動開跑 - 粉力健康美vs繽紛高能量 ！" at bounding box center [454, 258] width 230 height 36
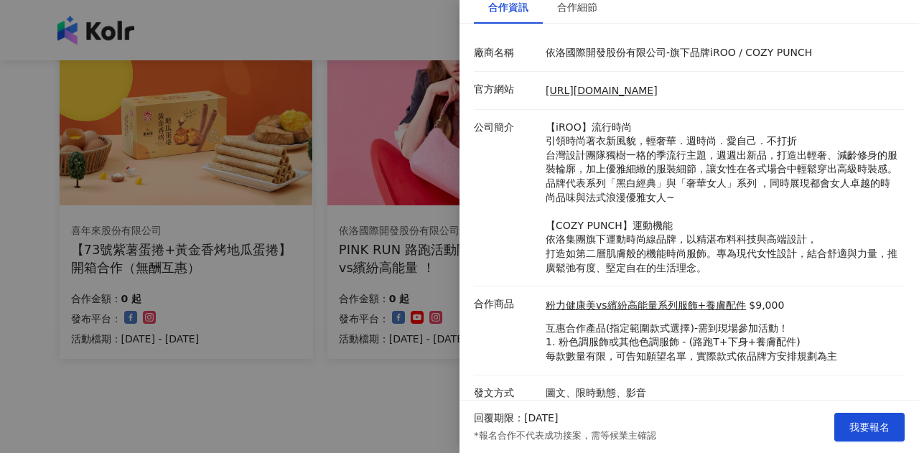
scroll to position [179, 0]
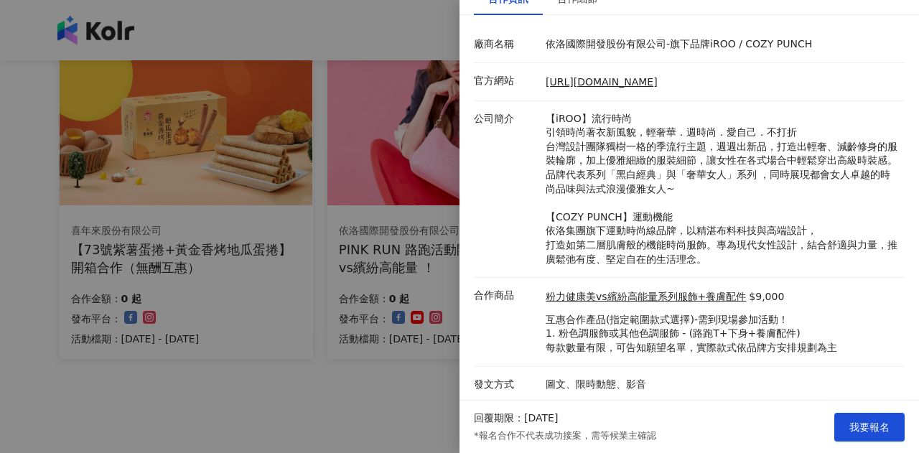
click at [312, 404] on div at bounding box center [459, 226] width 919 height 453
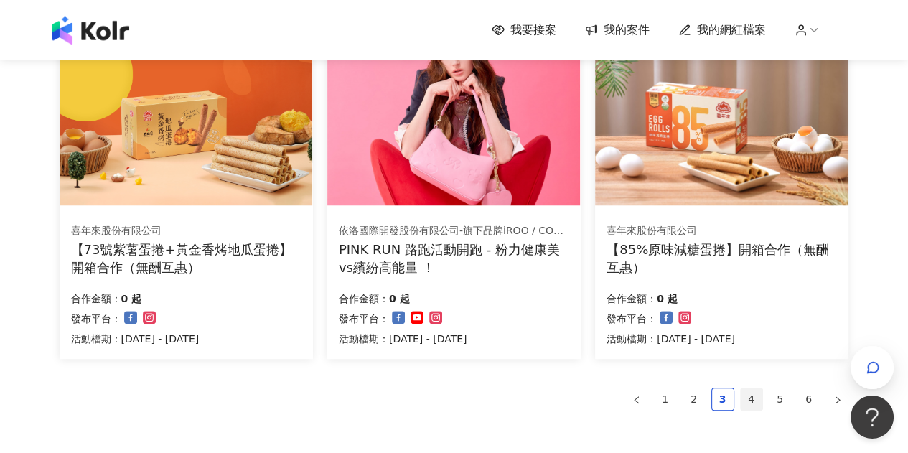
click at [754, 401] on link "4" at bounding box center [752, 399] width 22 height 22
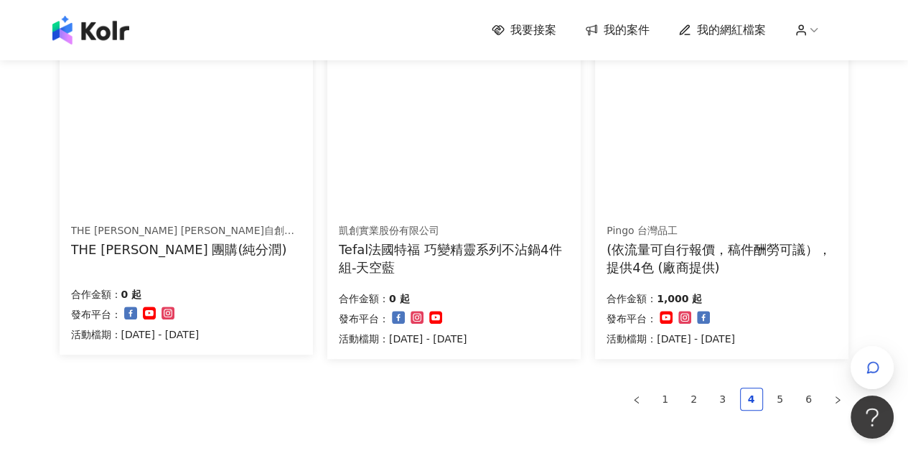
click at [440, 251] on div "Tefal法國特福 巧變精靈系列不沾鍋4件組-天空藍" at bounding box center [454, 258] width 230 height 36
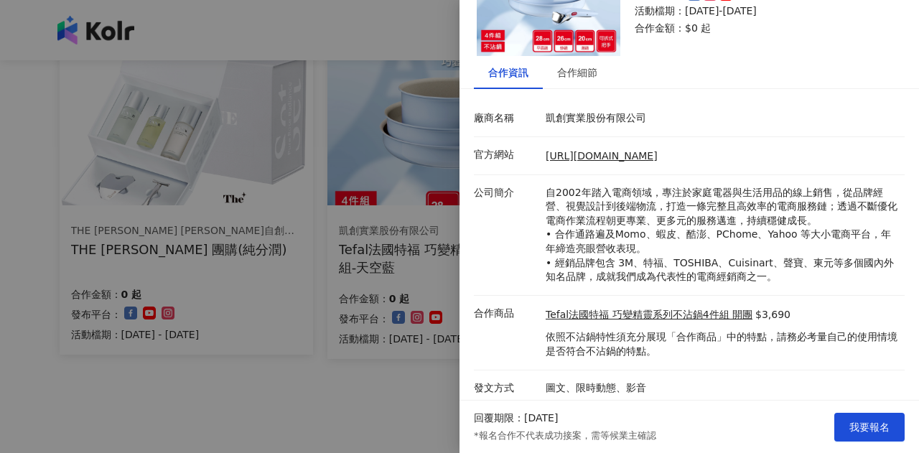
scroll to position [108, 0]
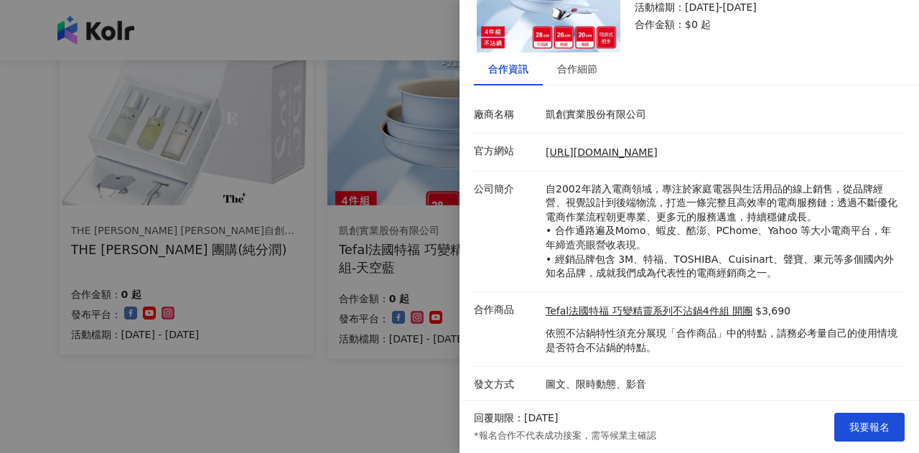
click at [345, 401] on div at bounding box center [459, 226] width 919 height 453
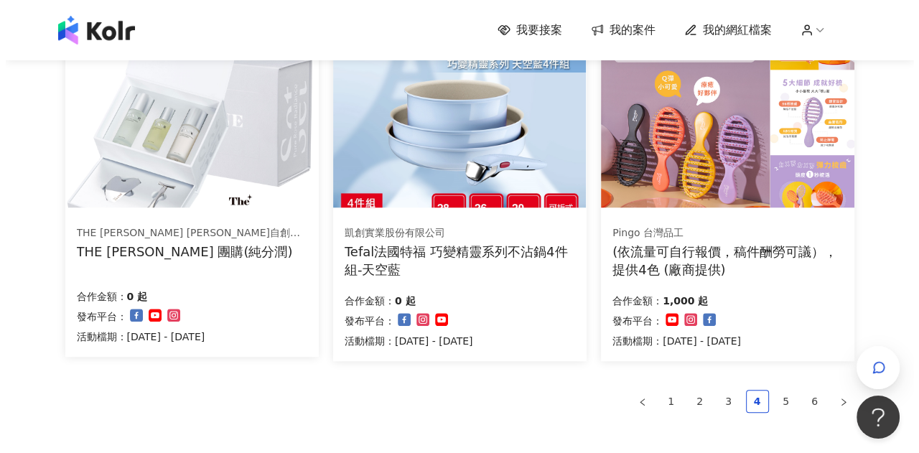
scroll to position [980, 0]
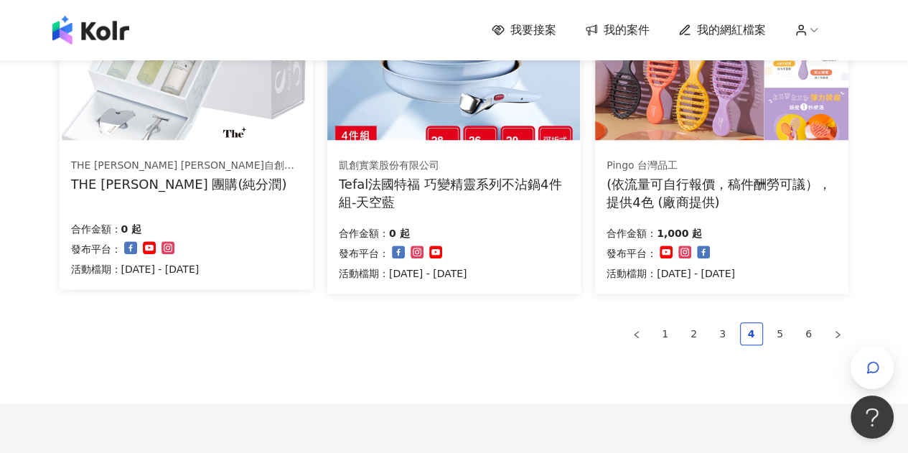
click at [715, 184] on div "(依流量可自行報價，稿件酬勞可議），提供4色 (廠商提供)" at bounding box center [722, 193] width 230 height 36
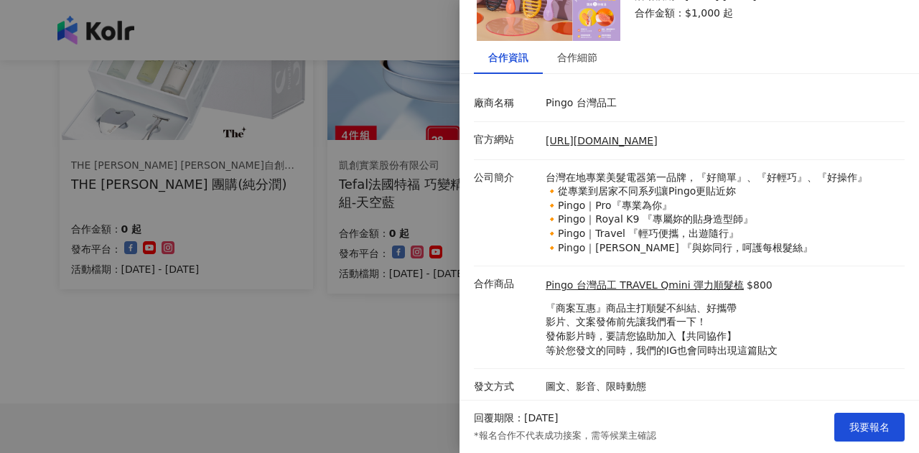
scroll to position [122, 0]
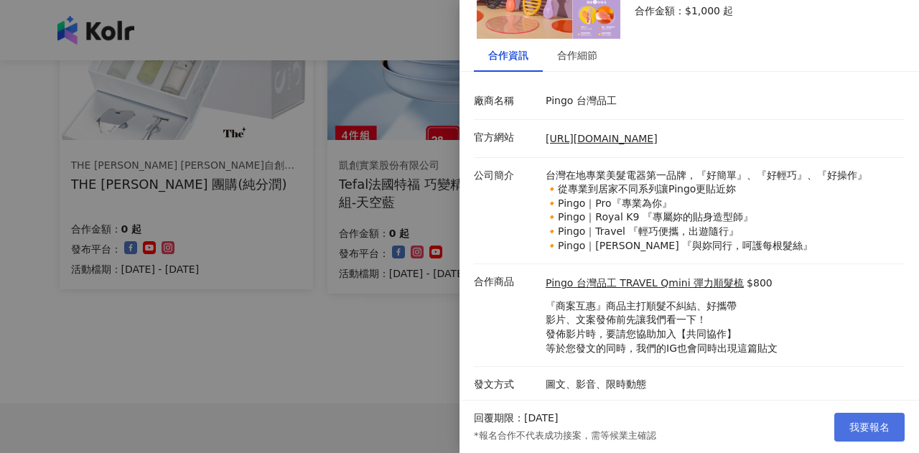
click at [864, 429] on span "我要報名" at bounding box center [869, 426] width 40 height 11
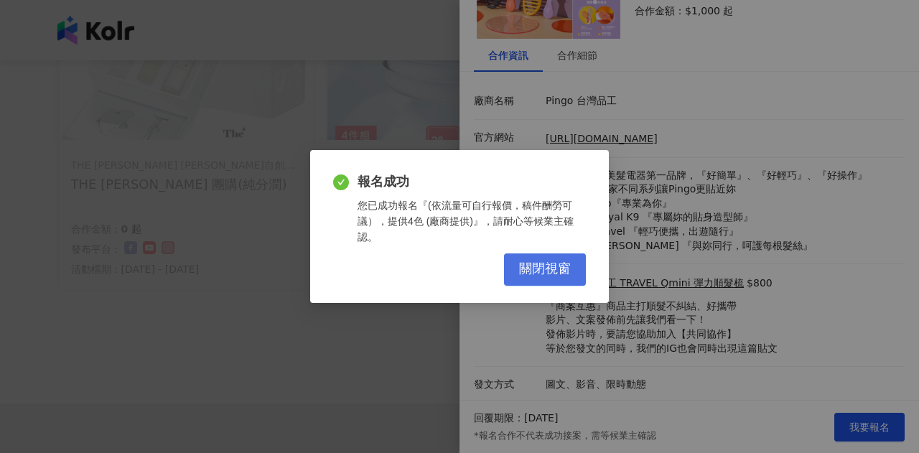
click at [536, 264] on span "關閉視窗" at bounding box center [545, 269] width 52 height 16
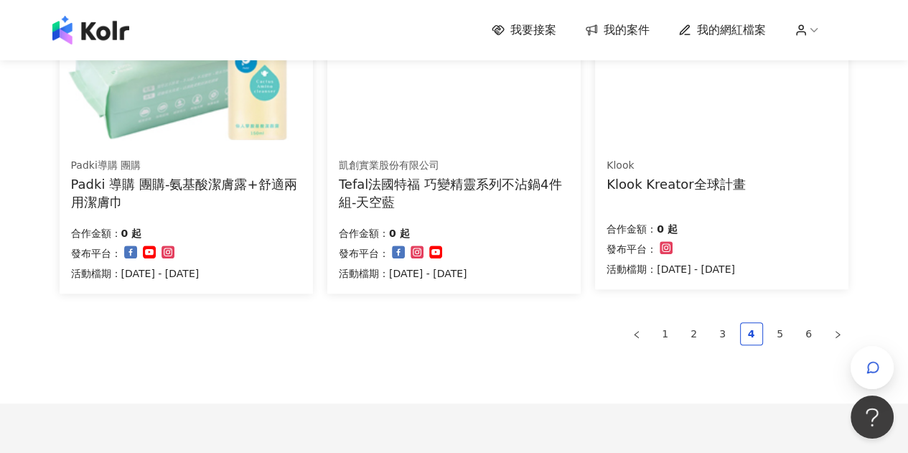
click at [449, 190] on div "Tefal法國特福 巧變精靈系列不沾鍋4件組-天空藍" at bounding box center [454, 193] width 230 height 36
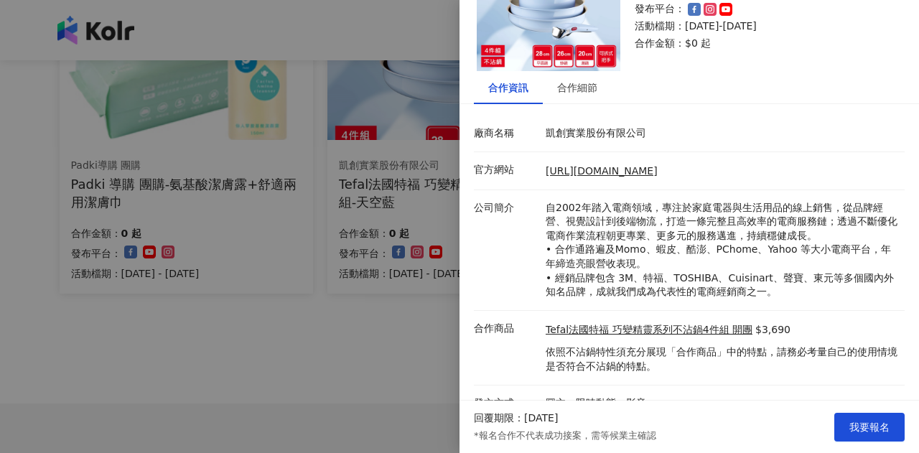
scroll to position [90, 0]
click at [368, 350] on div at bounding box center [459, 226] width 919 height 453
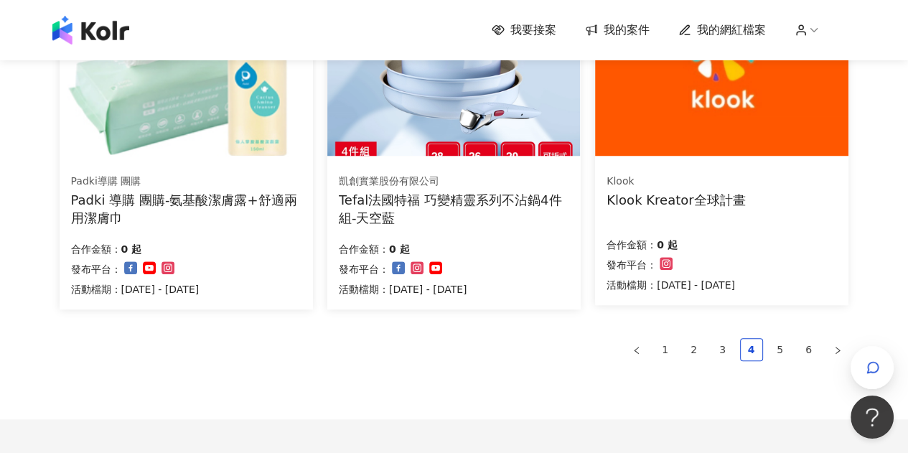
scroll to position [990, 0]
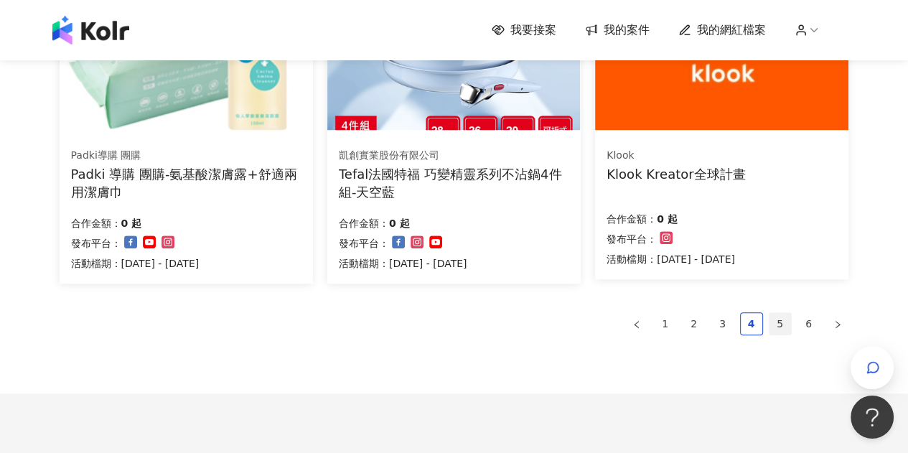
click at [776, 313] on link "5" at bounding box center [781, 324] width 22 height 22
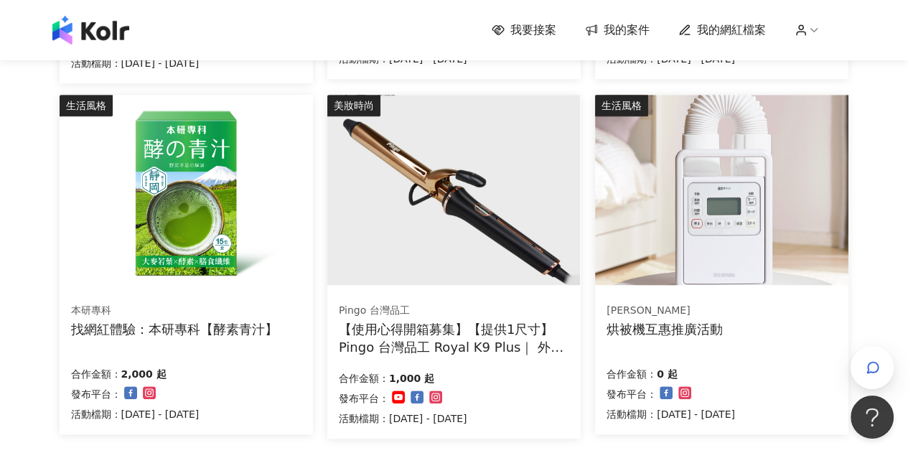
scroll to position [908, 0]
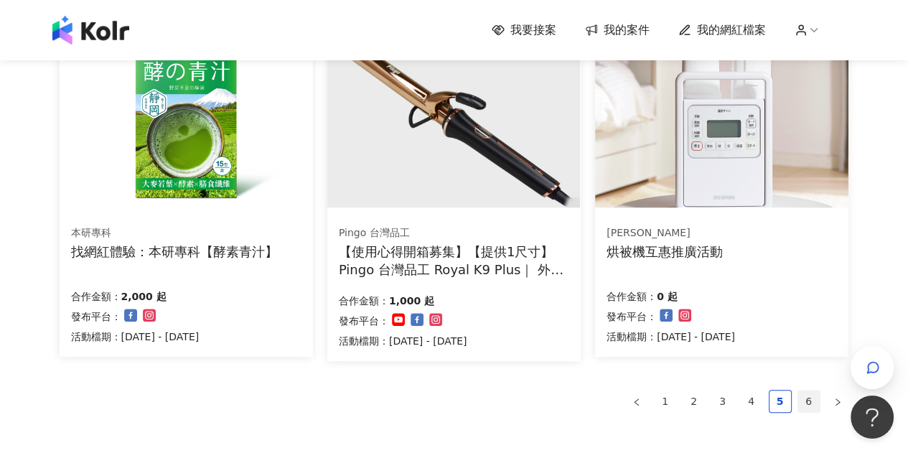
click at [805, 397] on link "6" at bounding box center [809, 401] width 22 height 22
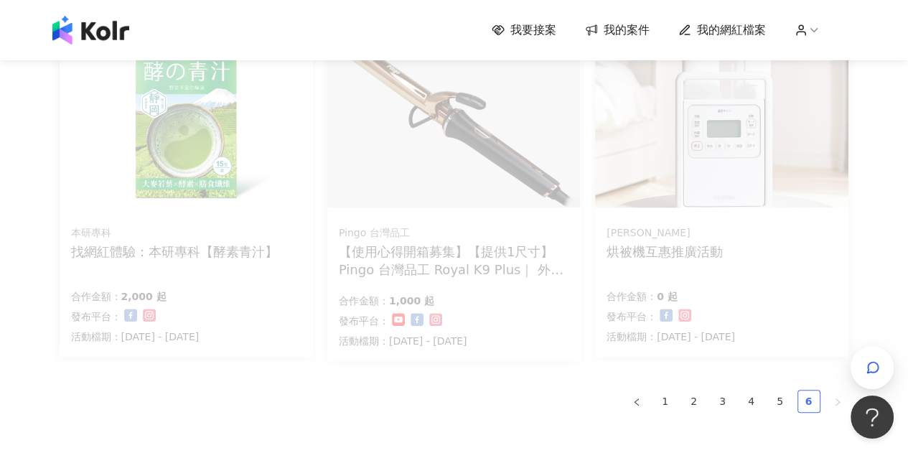
scroll to position [729, 0]
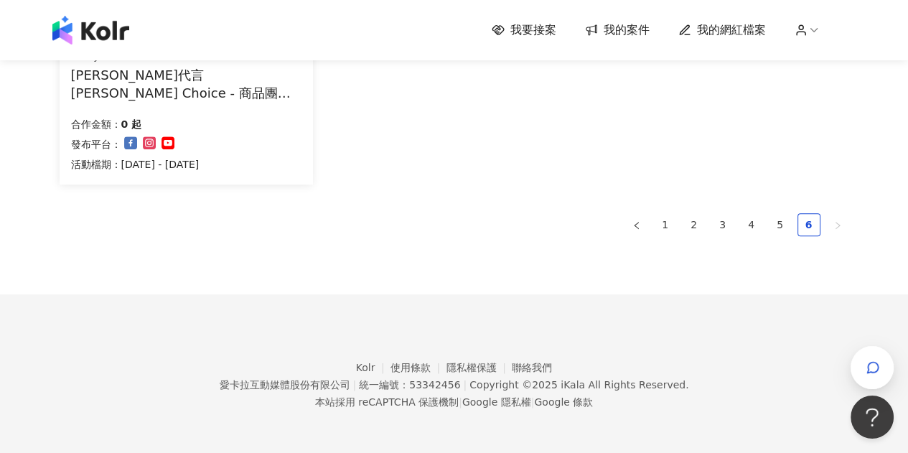
click at [640, 31] on span "我的案件" at bounding box center [627, 30] width 46 height 16
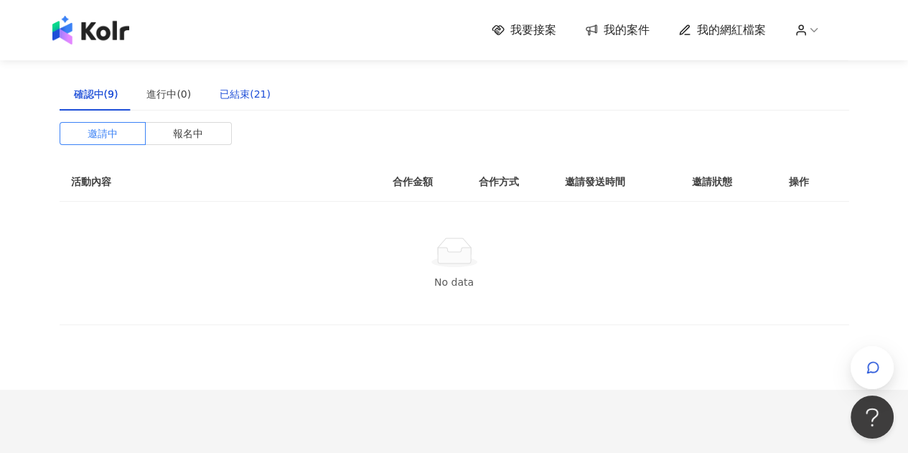
click at [245, 93] on div "已結束(21)" at bounding box center [245, 94] width 51 height 16
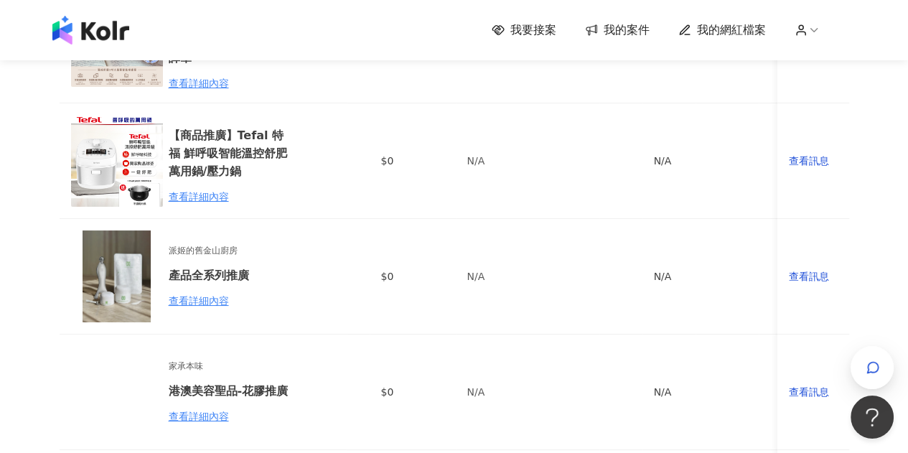
scroll to position [87, 0]
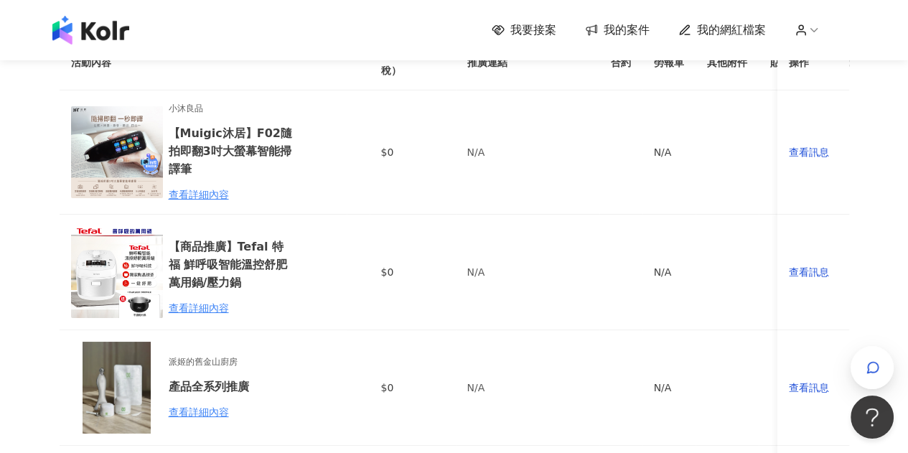
click at [807, 36] on icon at bounding box center [801, 30] width 13 height 13
click at [838, 57] on link "帳戶設定" at bounding box center [848, 57] width 40 height 11
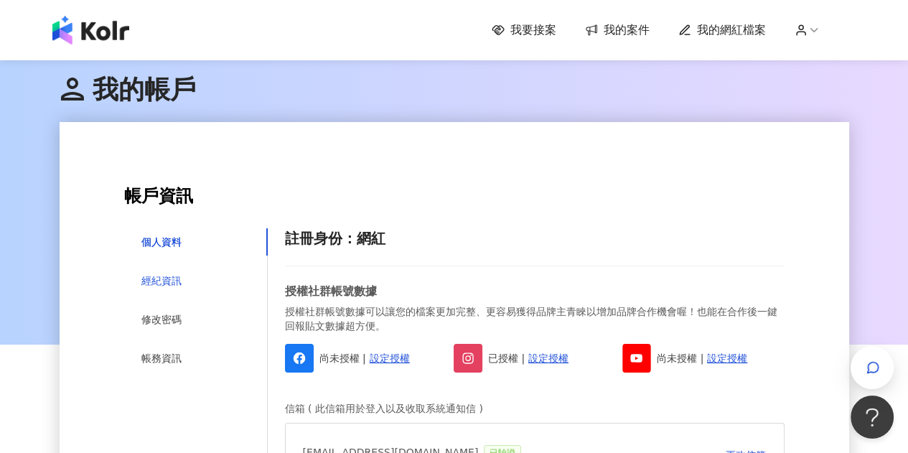
click at [145, 277] on div "經紀資訊" at bounding box center [161, 281] width 40 height 16
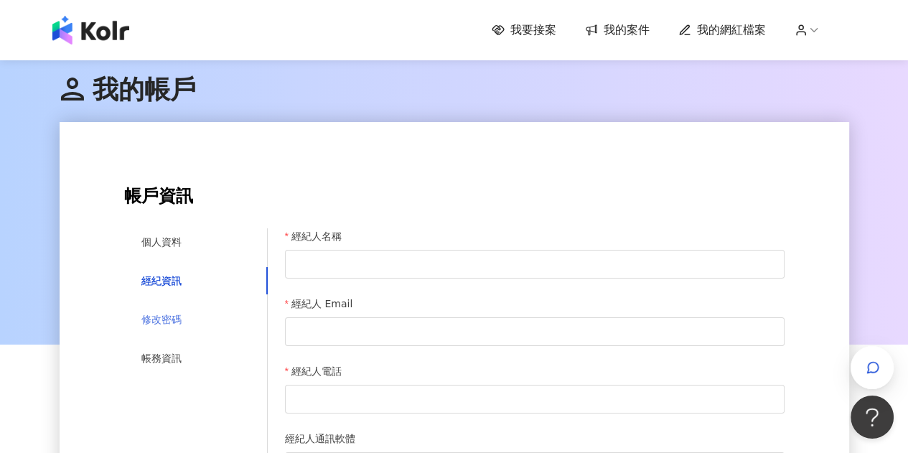
click at [154, 309] on div "修改密碼" at bounding box center [196, 319] width 144 height 27
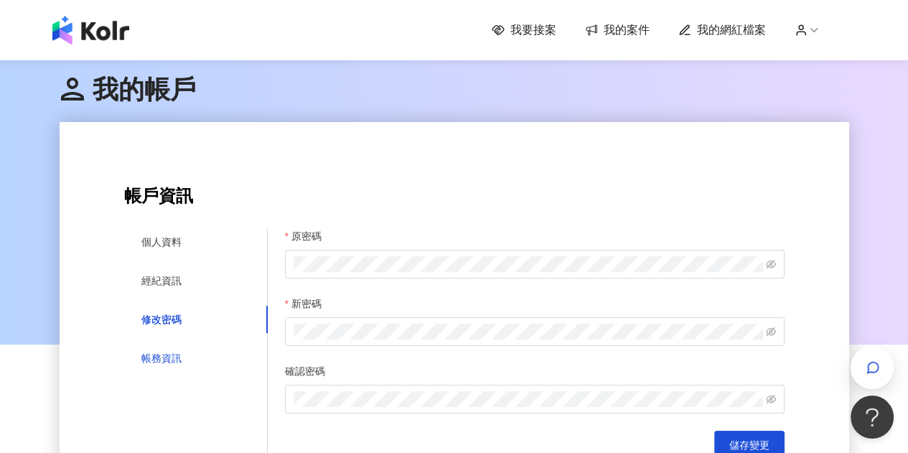
click at [163, 355] on div "帳務資訊" at bounding box center [161, 358] width 40 height 16
